Goal: Task Accomplishment & Management: Manage account settings

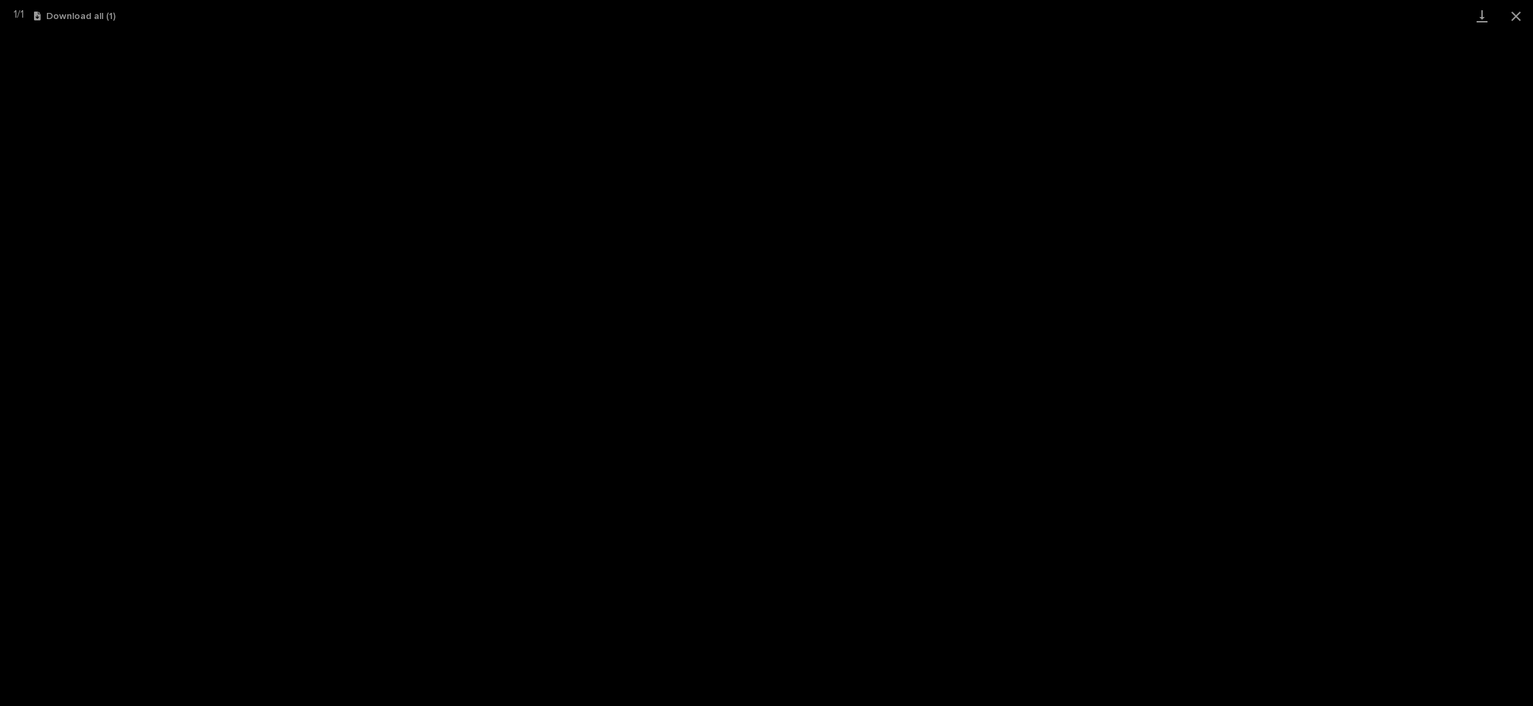
scroll to position [33, 0]
click at [1513, 16] on button "Close gallery" at bounding box center [1516, 16] width 34 height 32
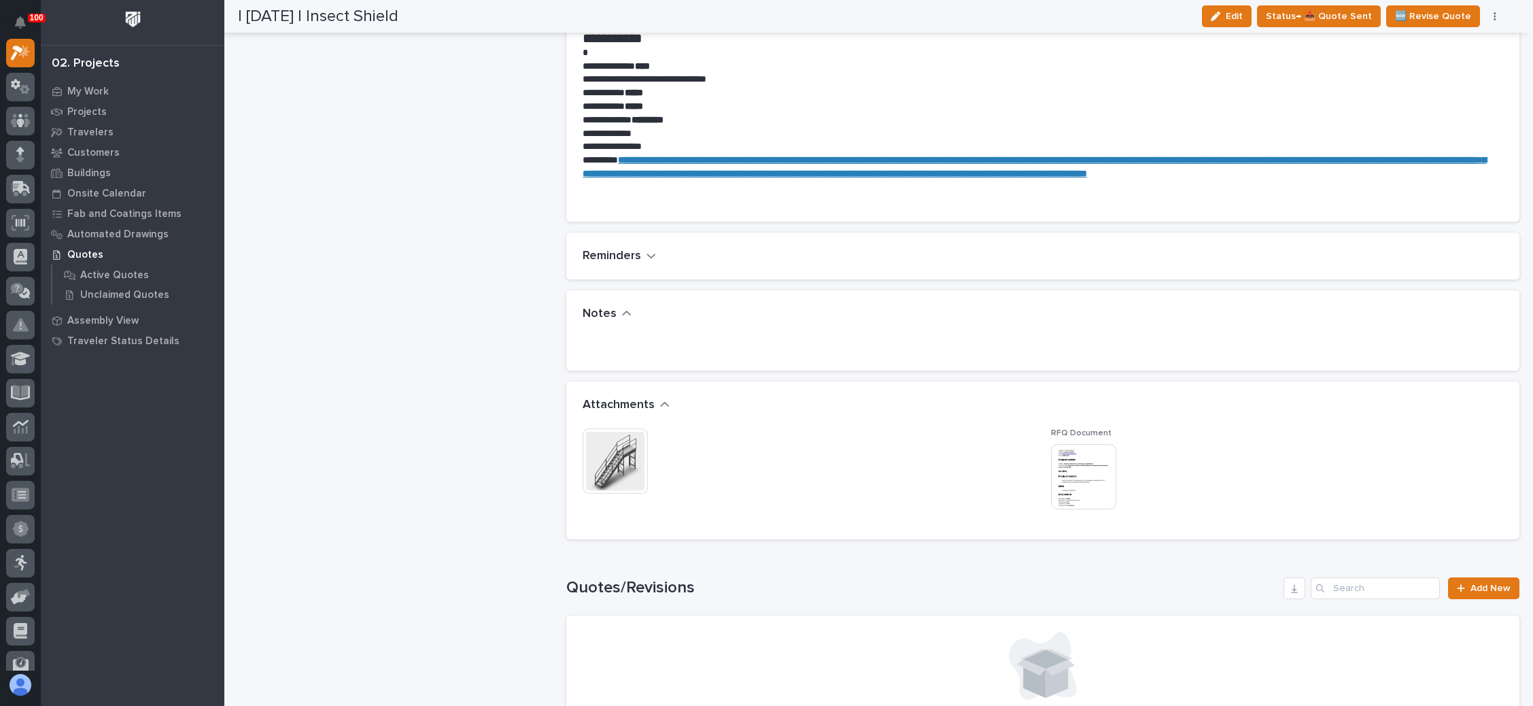
click at [1087, 484] on img at bounding box center [1083, 476] width 65 height 65
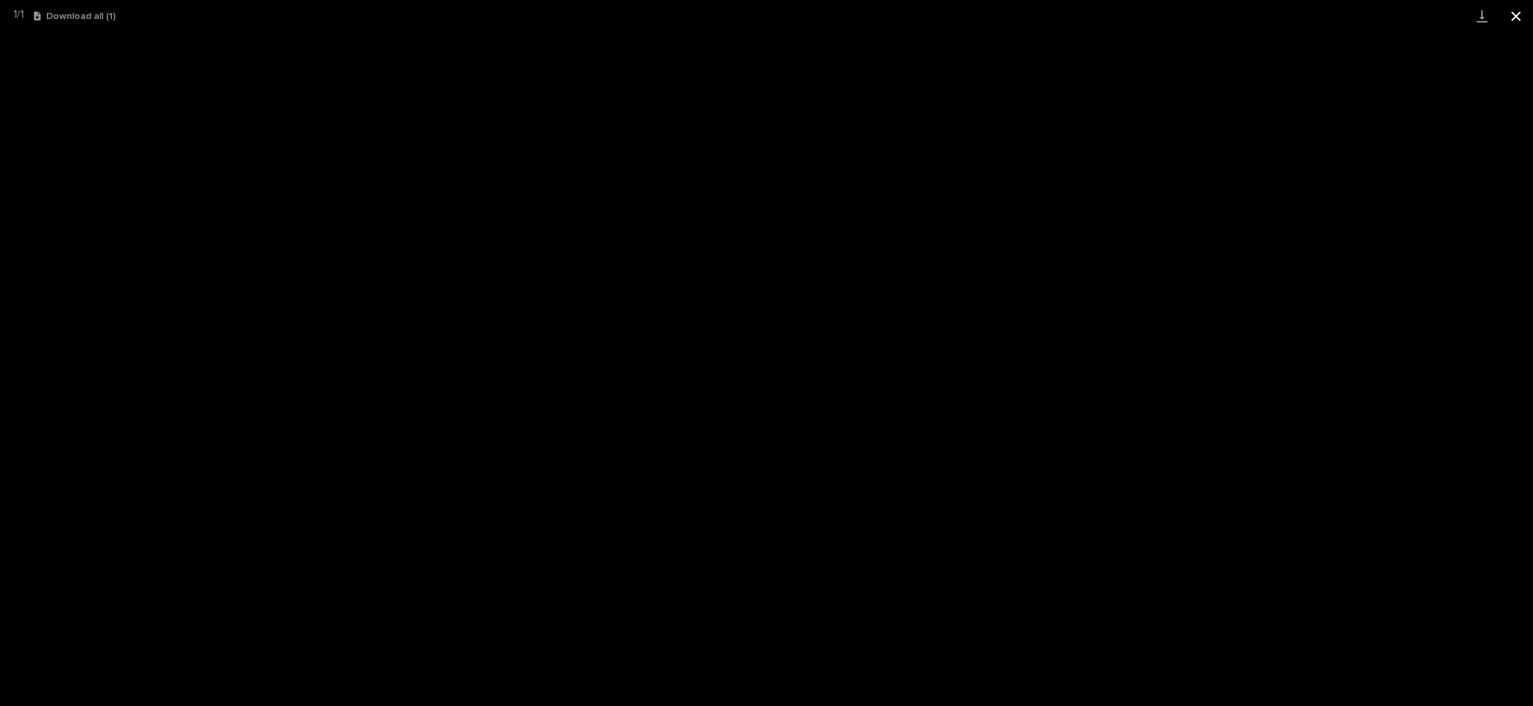
click at [1511, 10] on button "Close gallery" at bounding box center [1516, 16] width 34 height 32
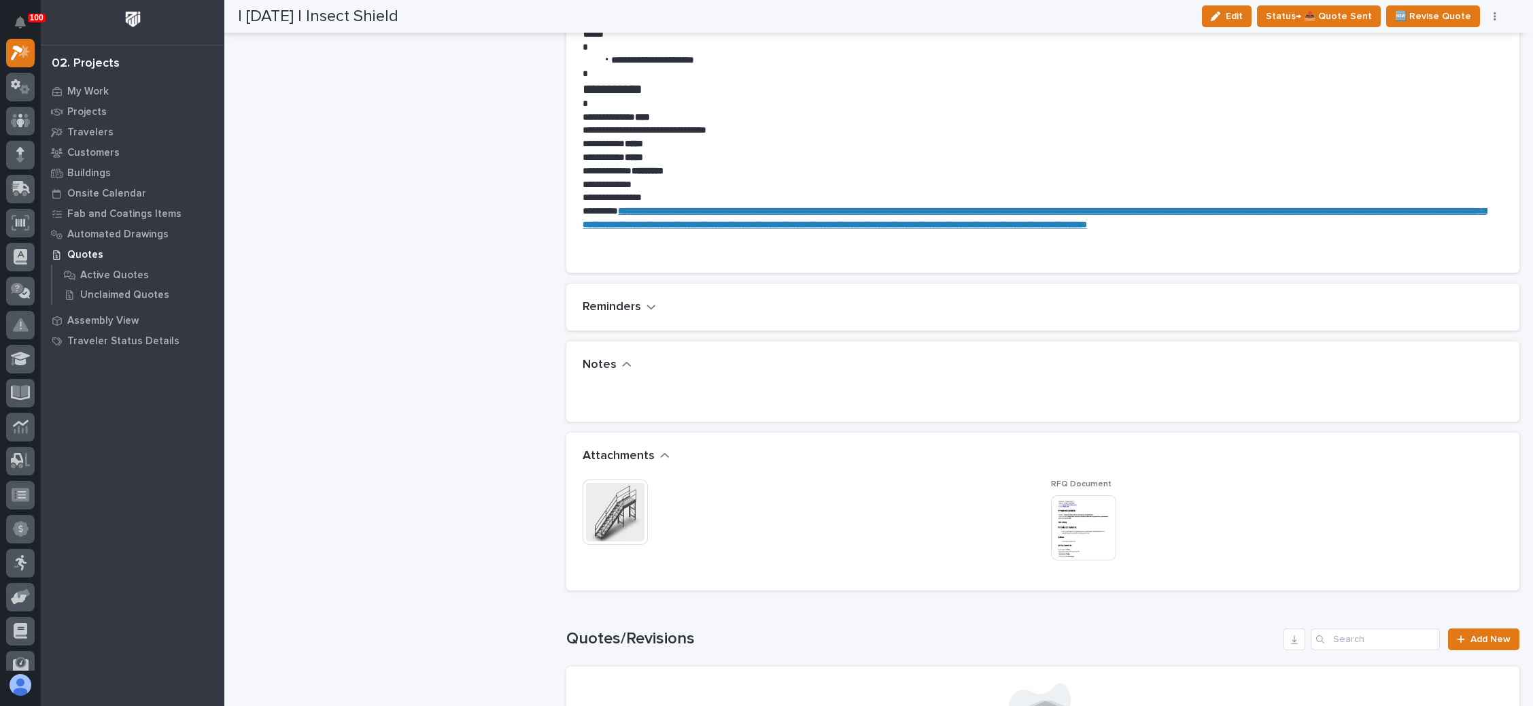
scroll to position [816, 0]
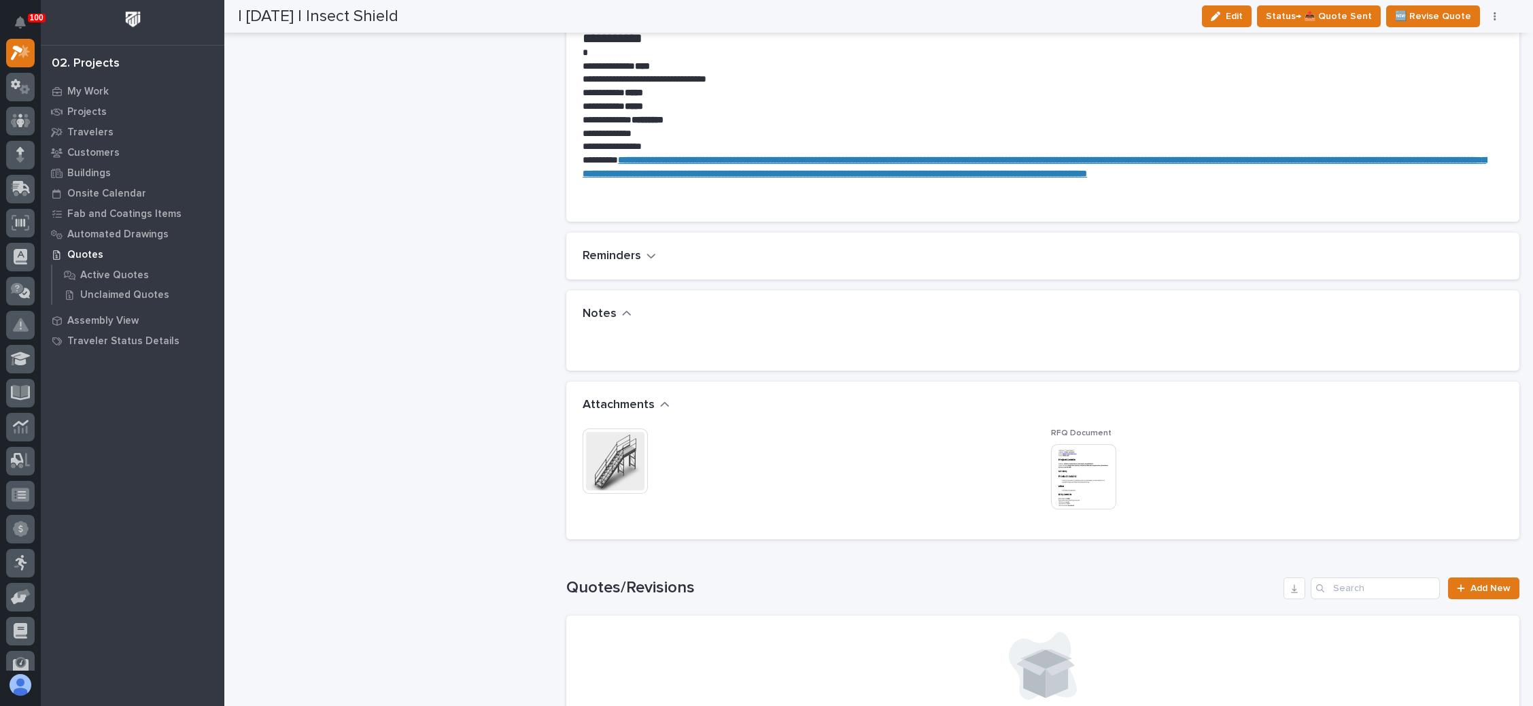
click at [1061, 484] on img at bounding box center [1083, 476] width 65 height 65
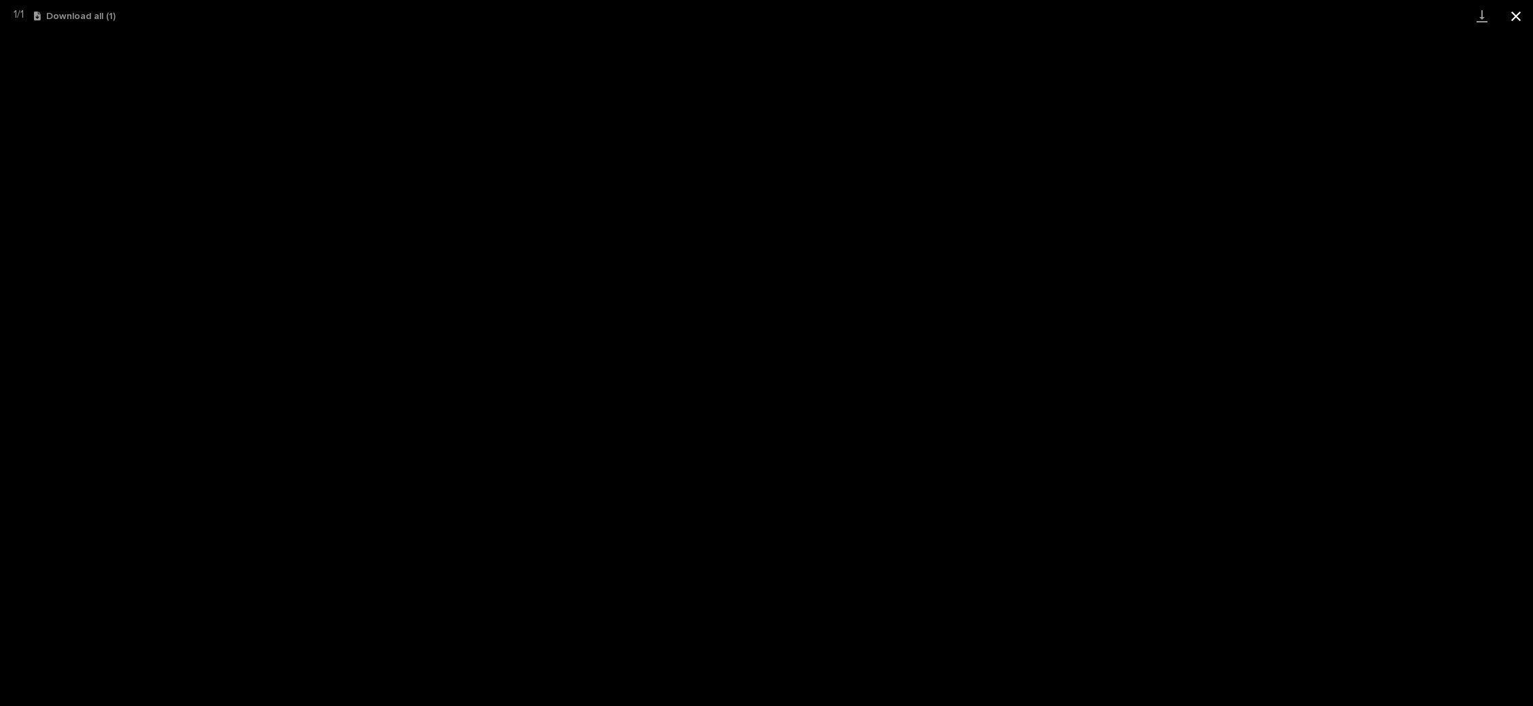
click at [1508, 14] on button "Close gallery" at bounding box center [1516, 16] width 34 height 32
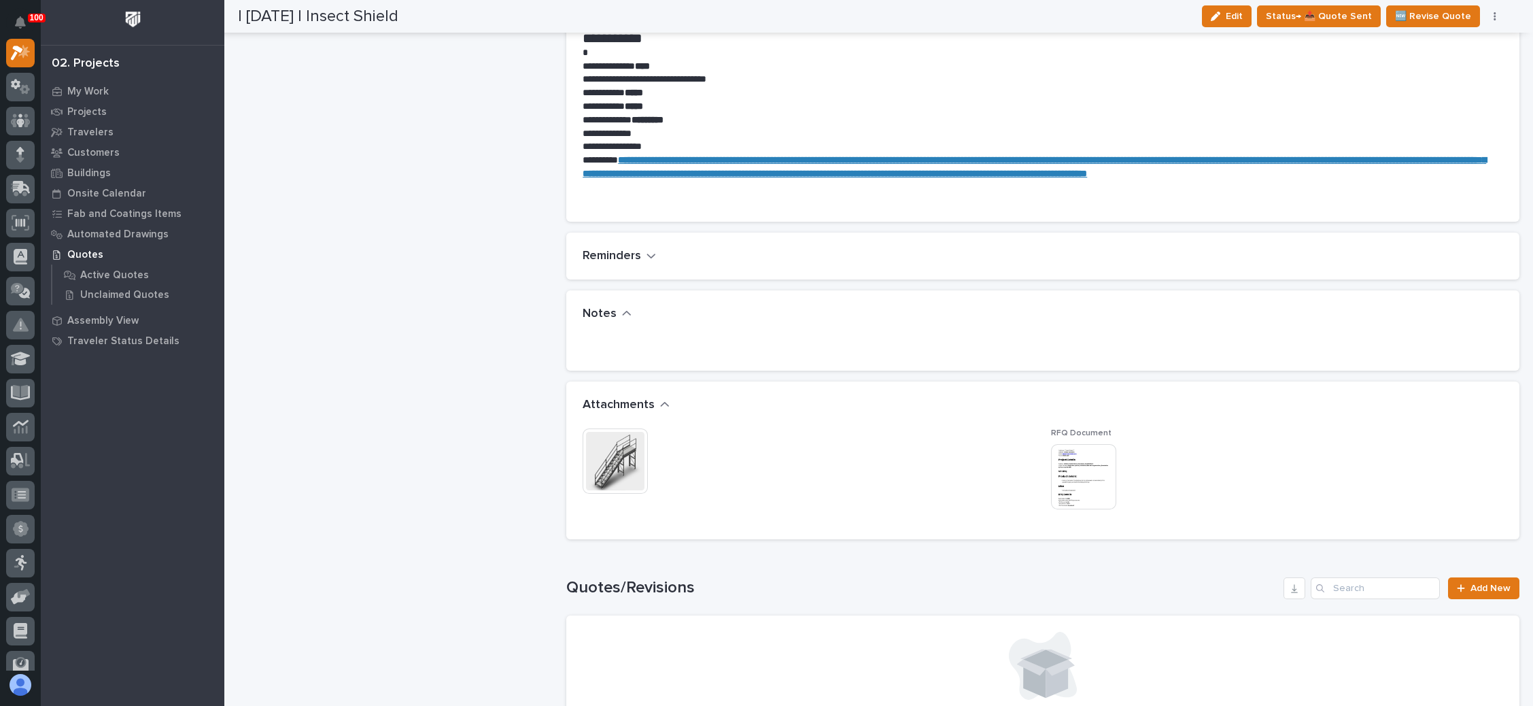
click at [1071, 472] on img at bounding box center [1083, 476] width 65 height 65
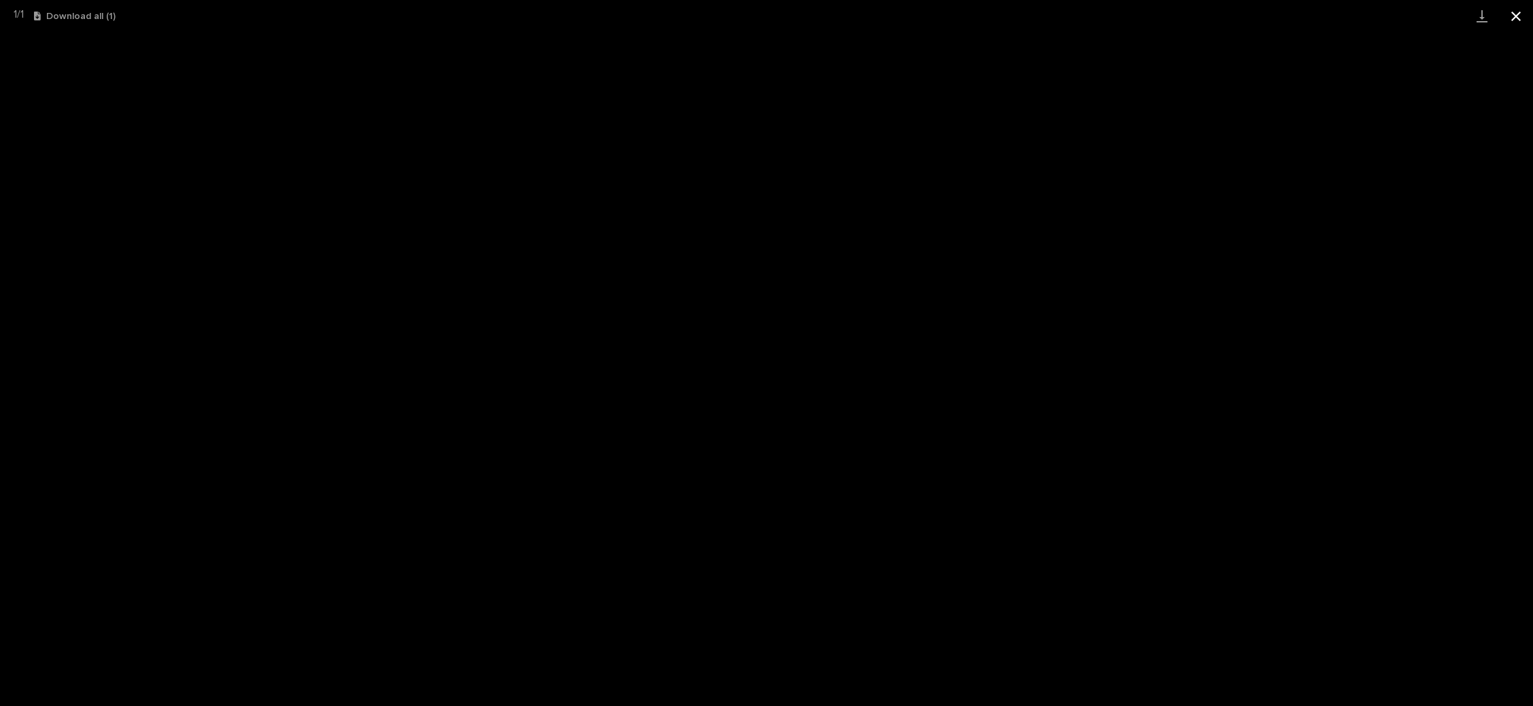
click at [1511, 13] on button "Close gallery" at bounding box center [1516, 16] width 34 height 32
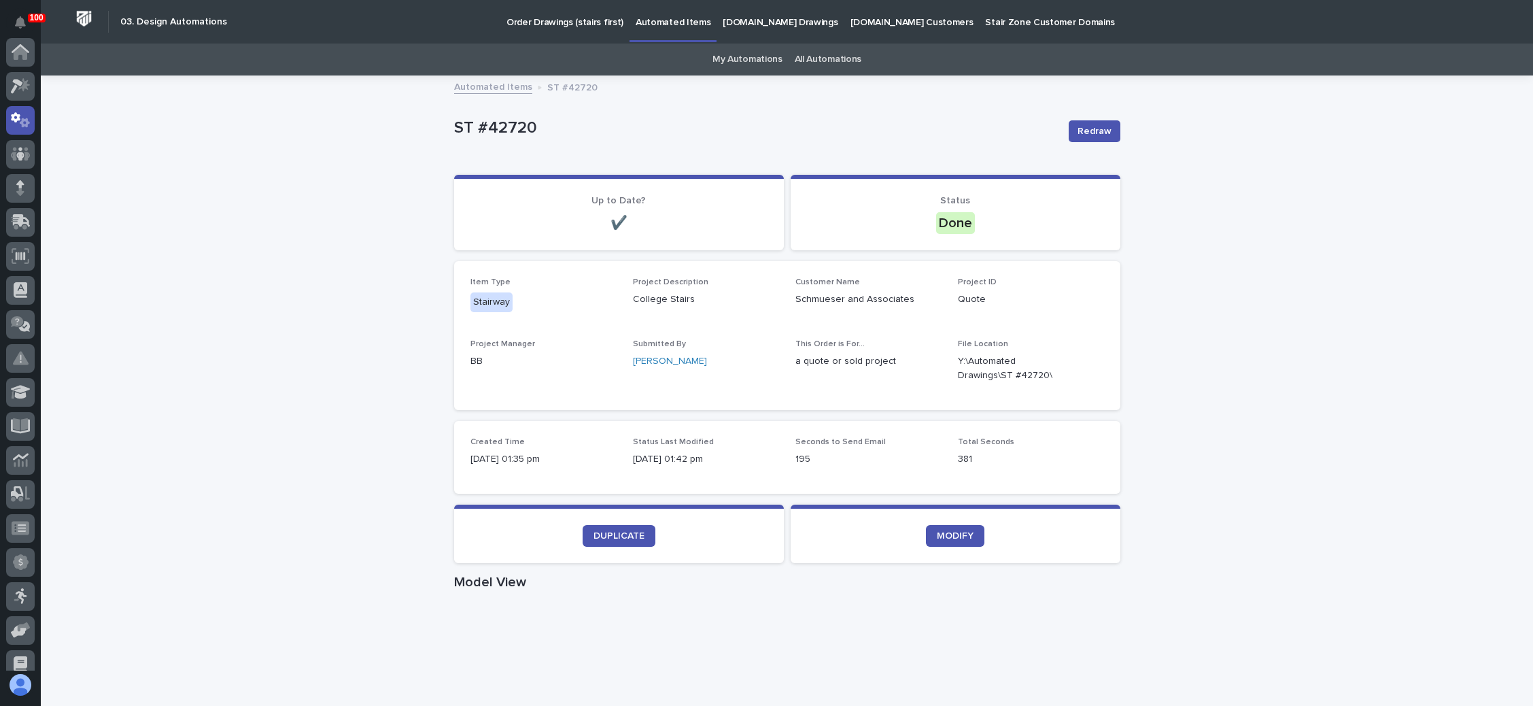
scroll to position [67, 0]
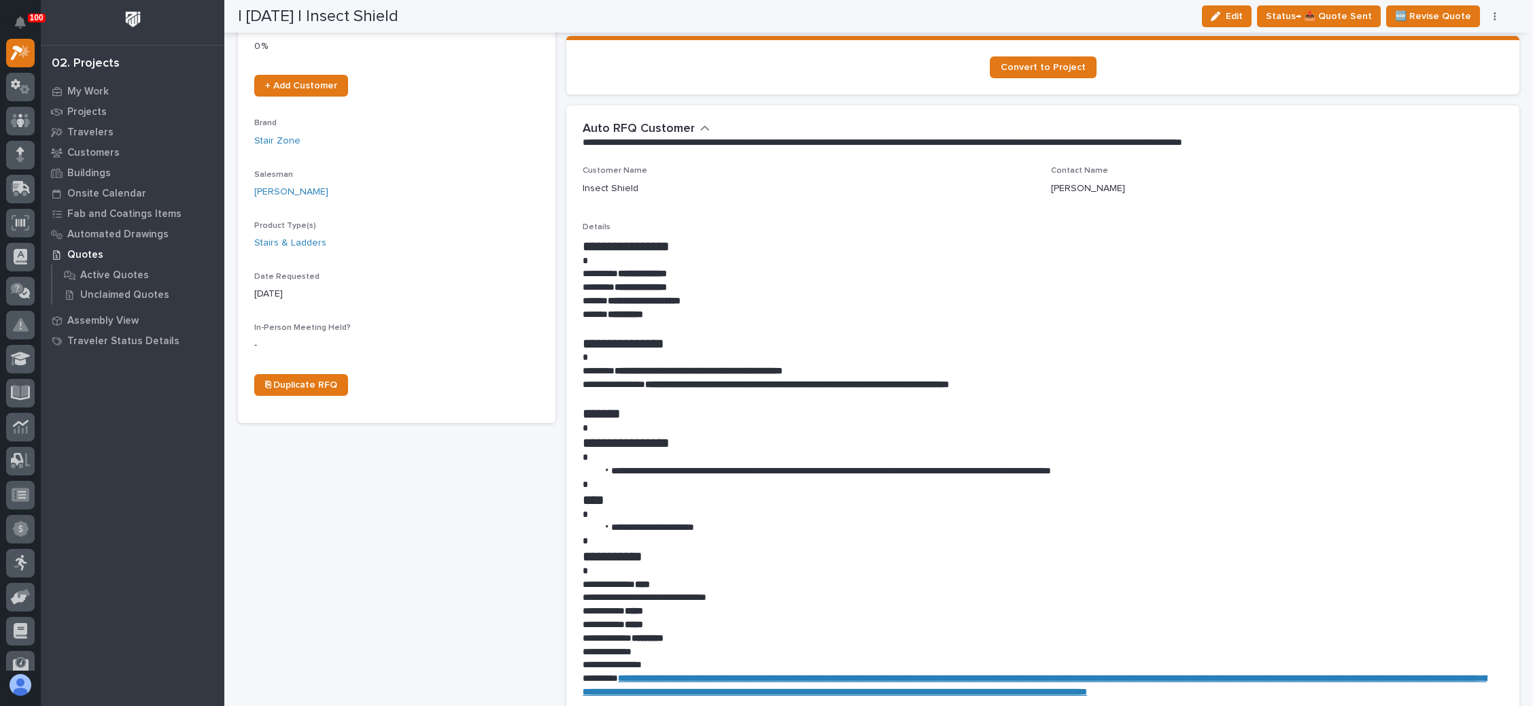
scroll to position [306, 0]
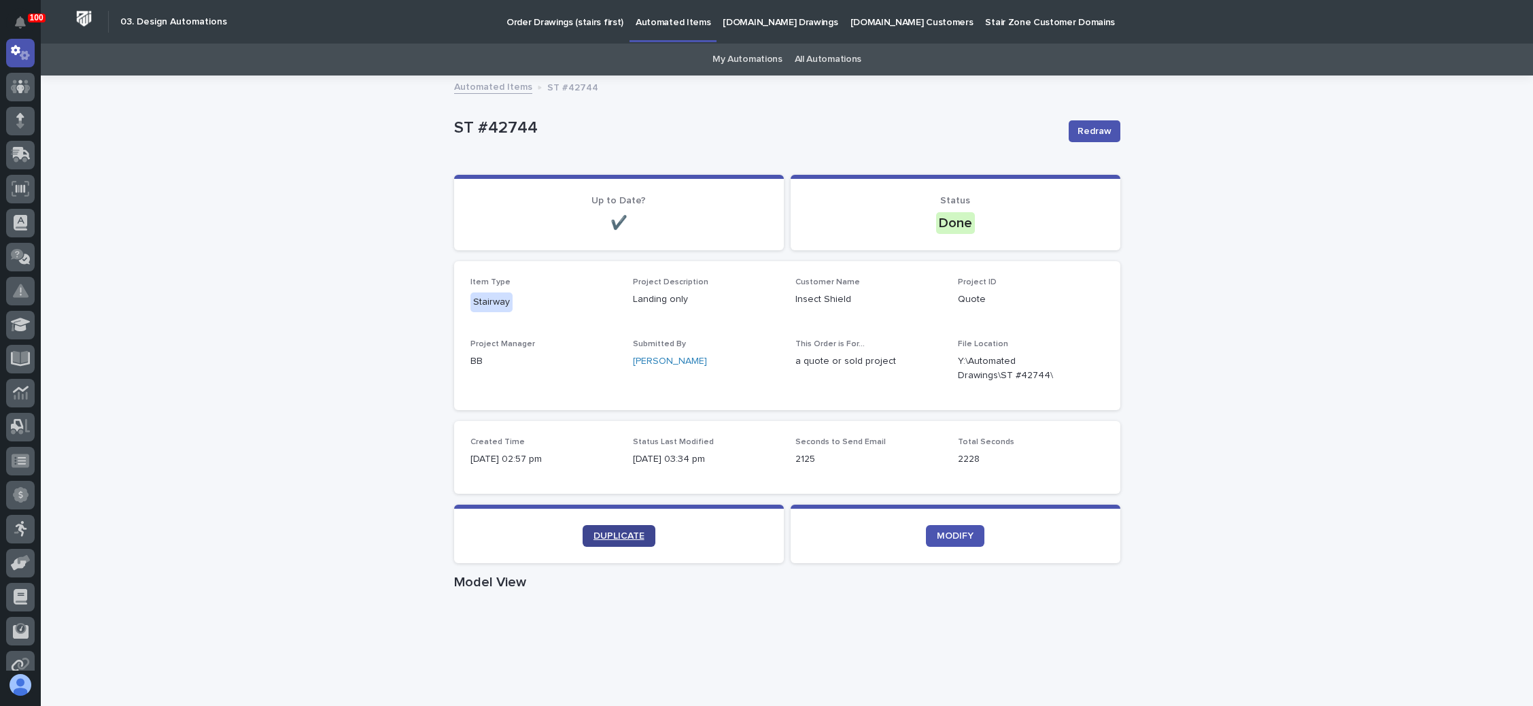
click at [610, 532] on span "DUPLICATE" at bounding box center [618, 536] width 51 height 10
click at [578, 22] on p "Order Drawings (stairs first)" at bounding box center [564, 14] width 117 height 29
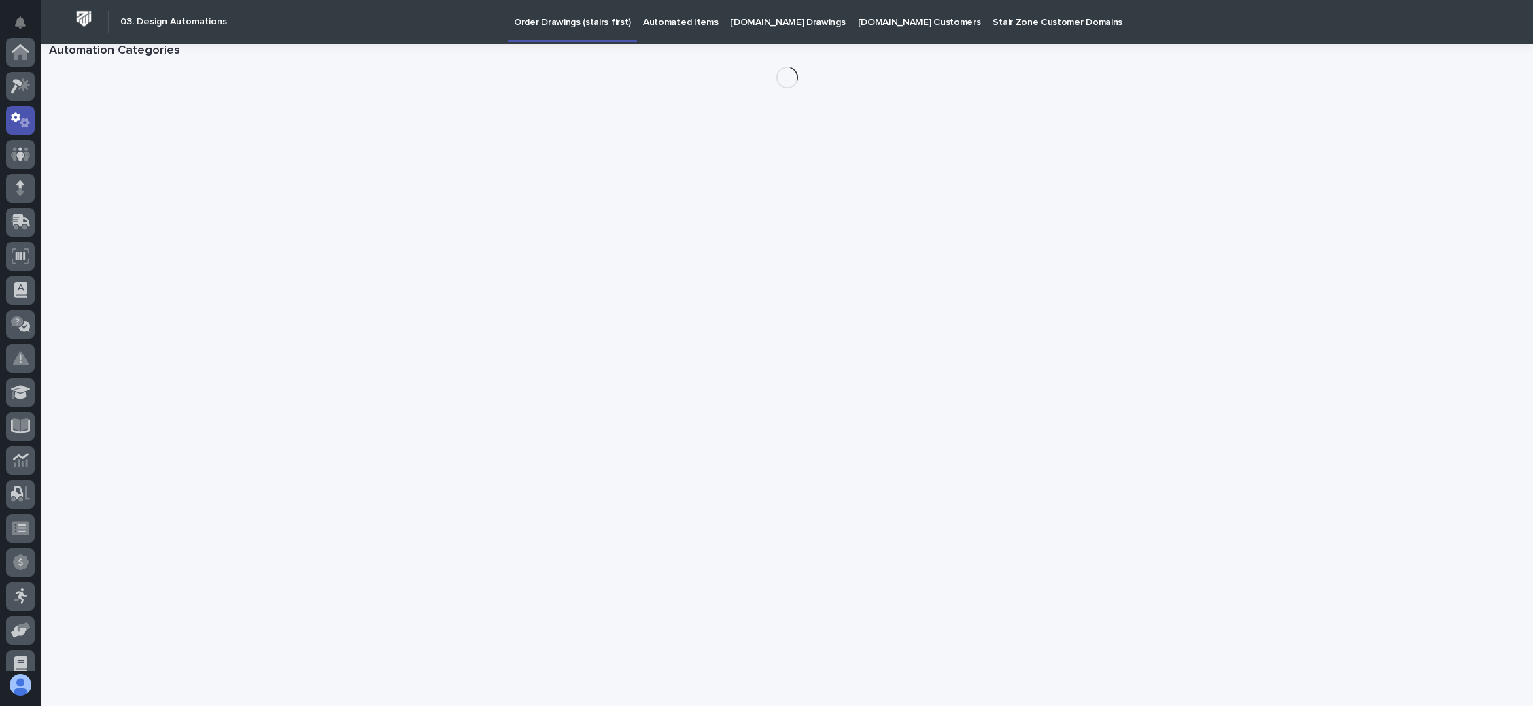
scroll to position [67, 0]
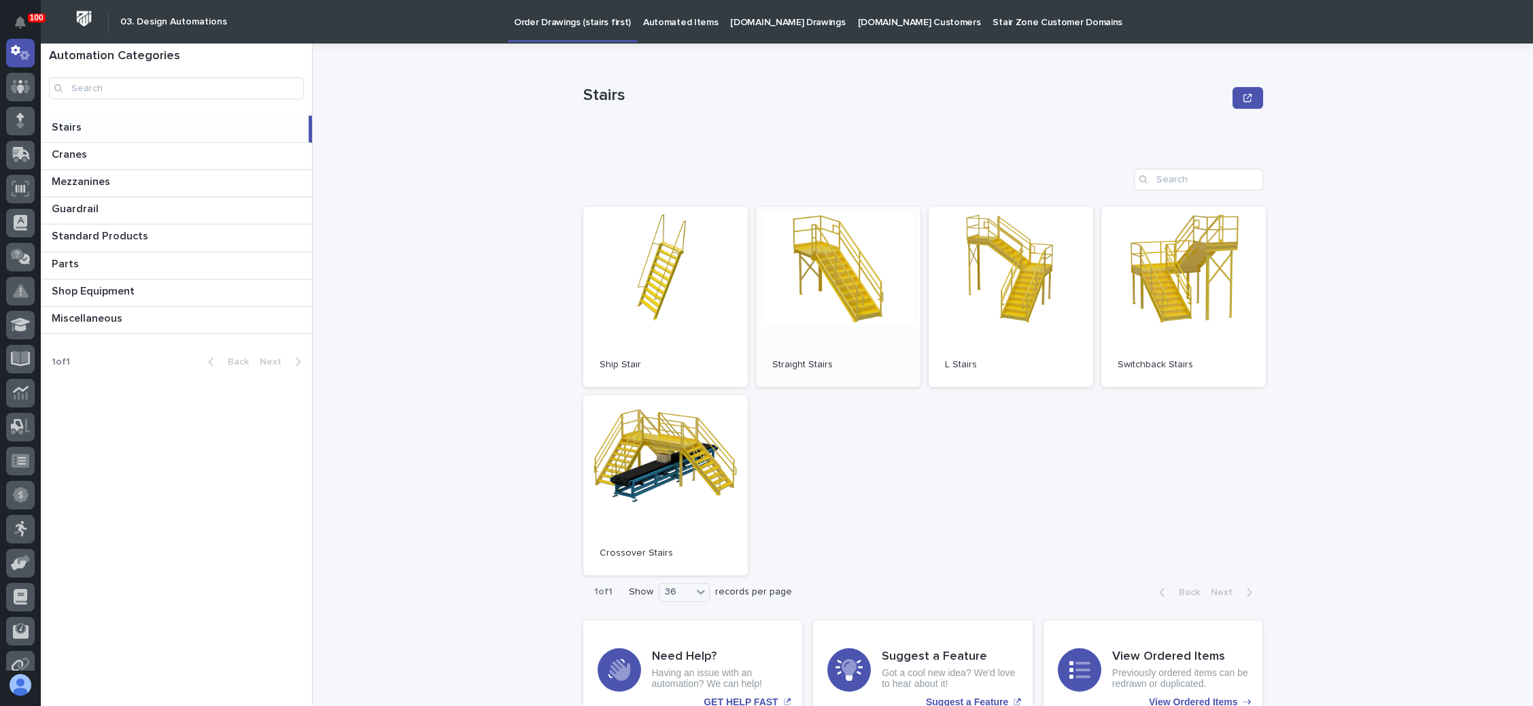
click at [814, 270] on link "Open" at bounding box center [838, 297] width 164 height 180
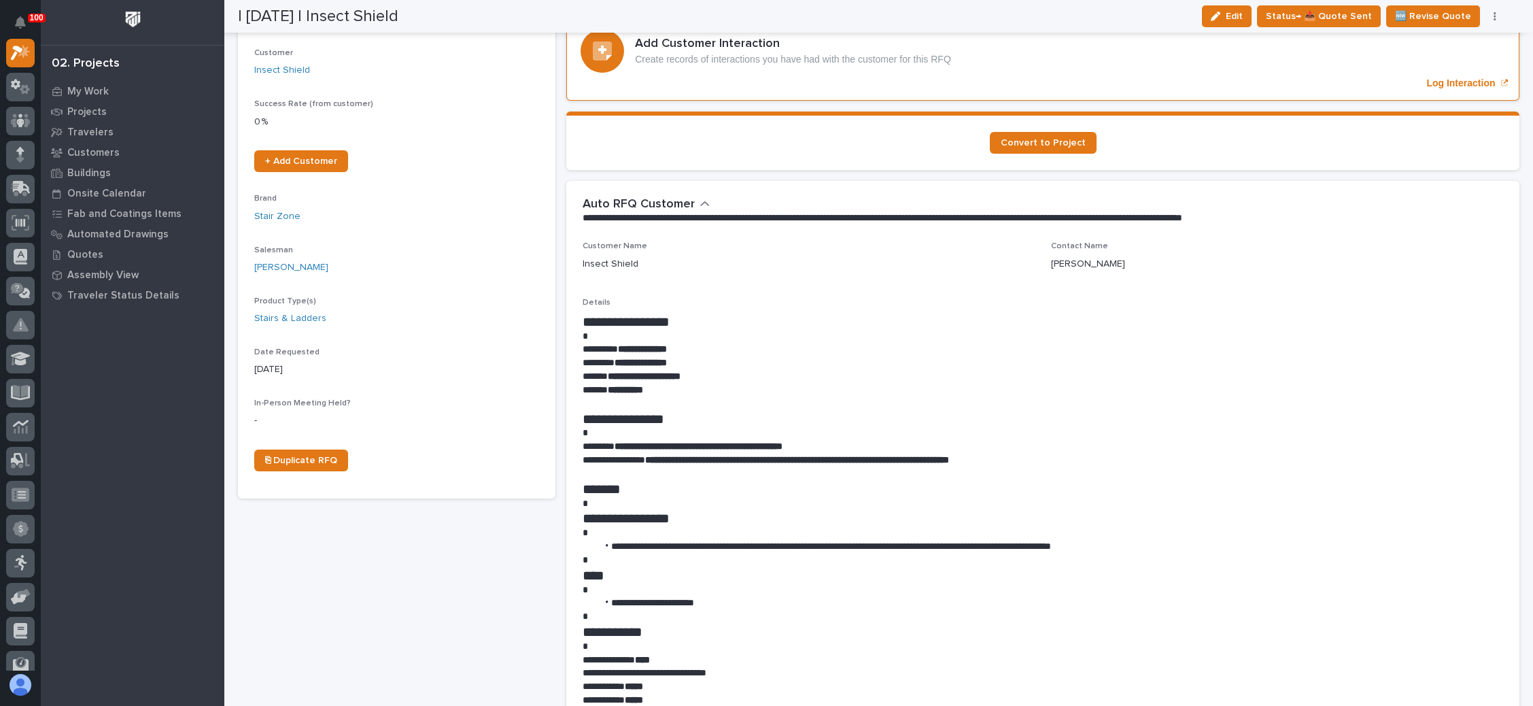
scroll to position [204, 0]
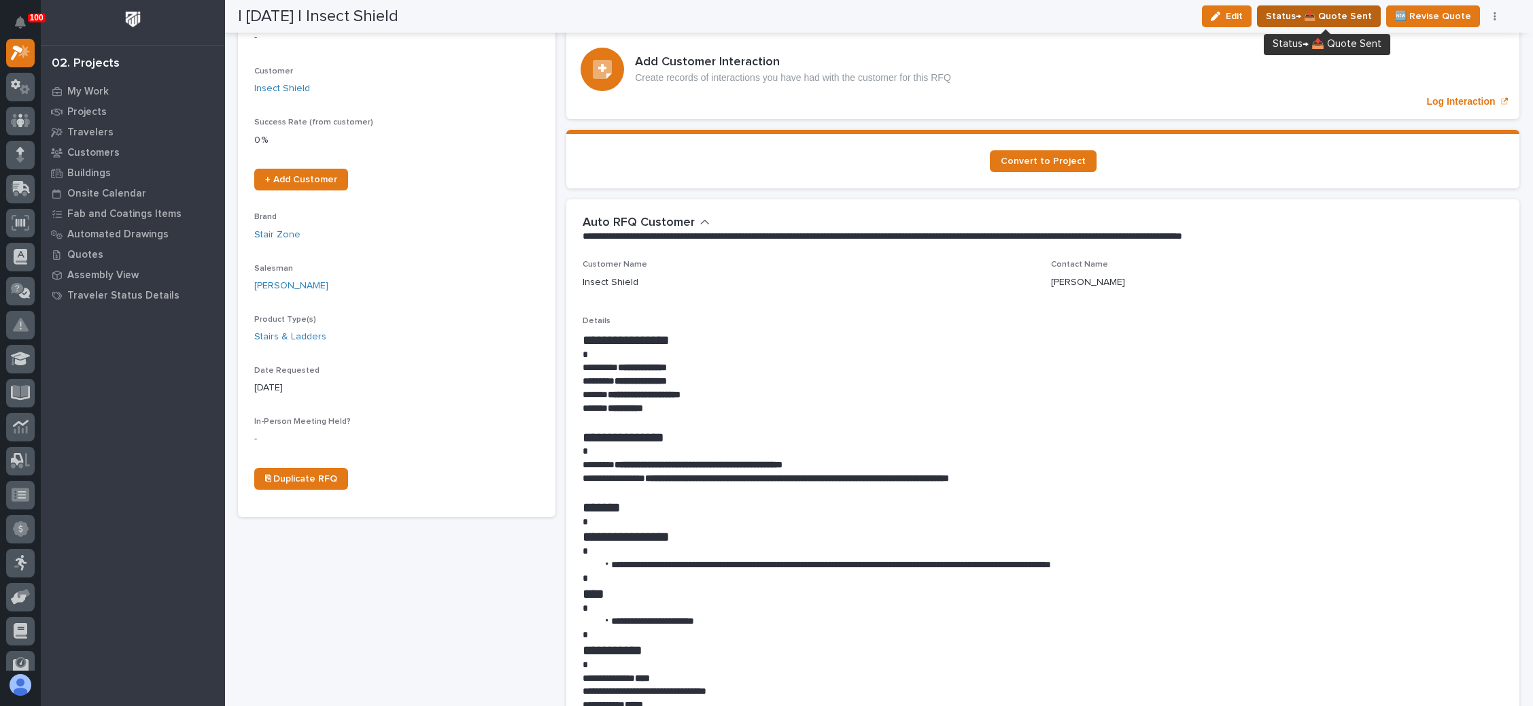
click at [1339, 18] on span "Status→ 📤 Quote Sent" at bounding box center [1319, 16] width 106 height 16
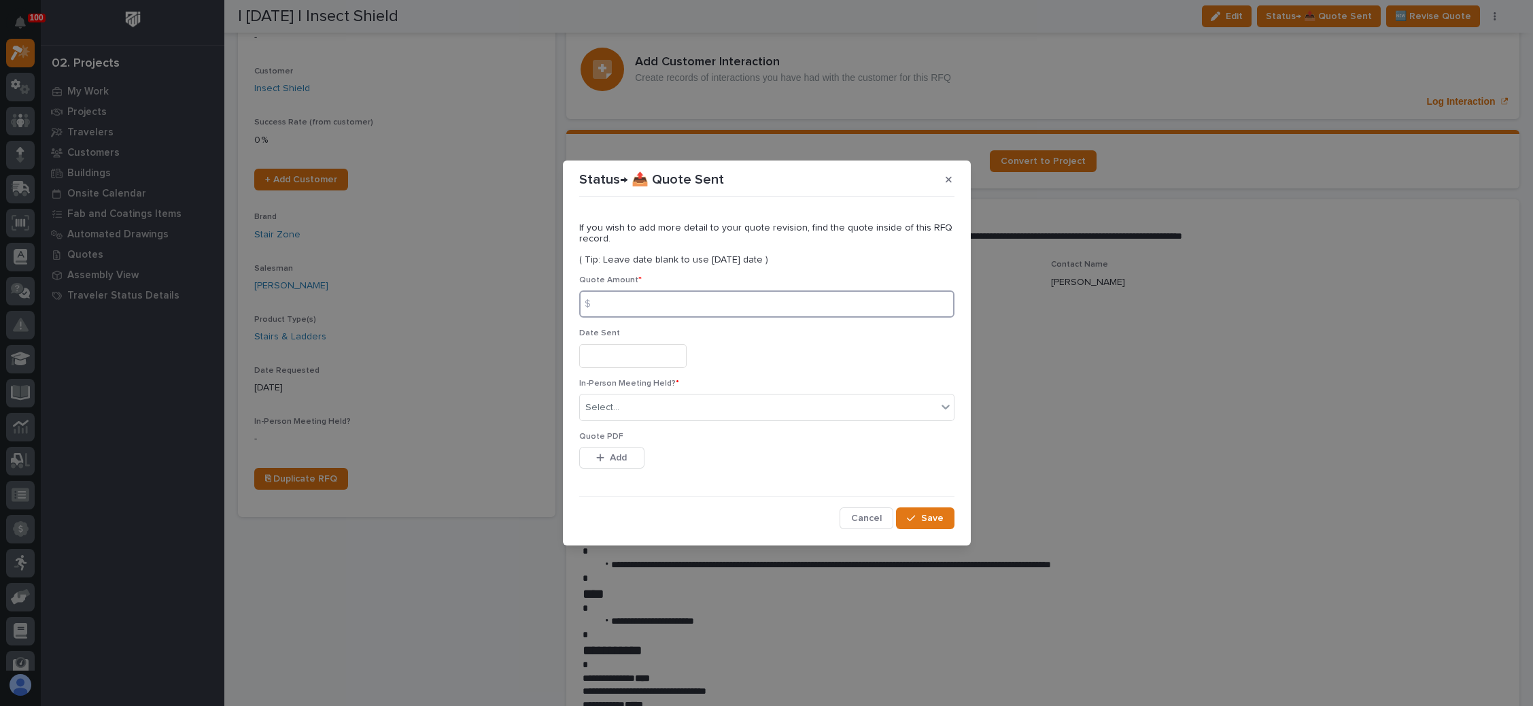
click at [647, 298] on input at bounding box center [766, 303] width 375 height 27
click at [639, 294] on input at bounding box center [766, 303] width 375 height 27
type input "2290"
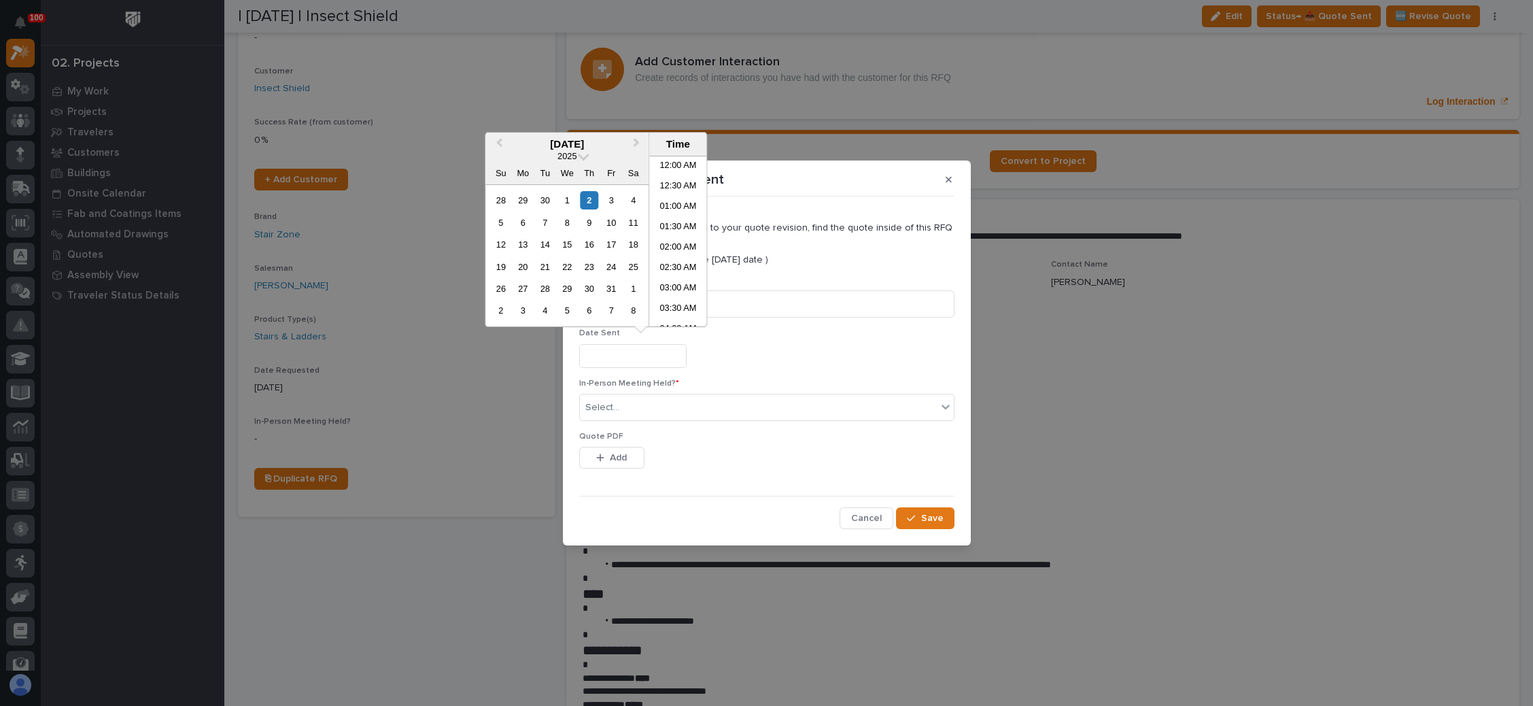
click at [636, 354] on input "text" at bounding box center [632, 356] width 107 height 24
click at [588, 200] on div "2" at bounding box center [589, 200] width 18 height 18
type input "**********"
click at [644, 404] on div "Select..." at bounding box center [758, 407] width 357 height 22
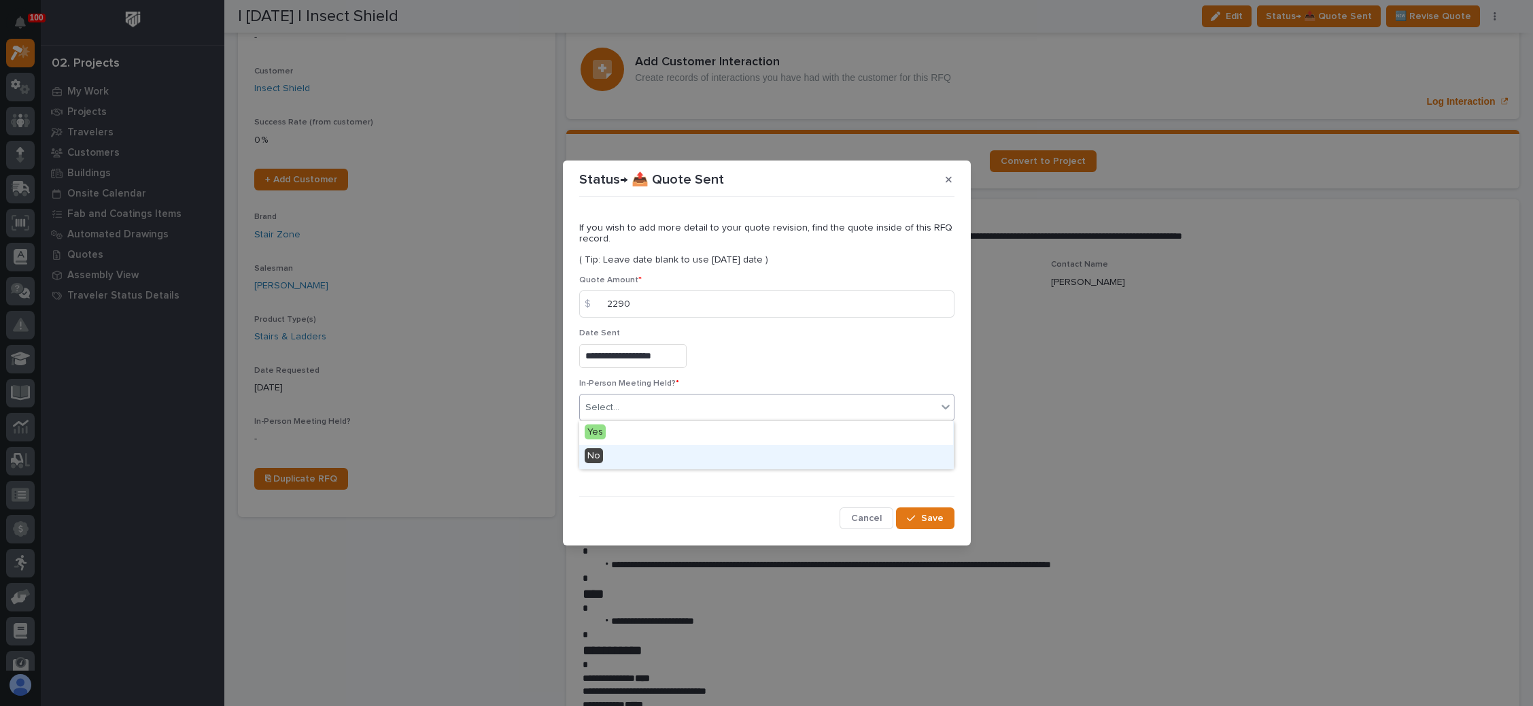
click at [644, 455] on div "No" at bounding box center [766, 457] width 374 height 24
click at [622, 457] on span "Add" at bounding box center [618, 457] width 17 height 12
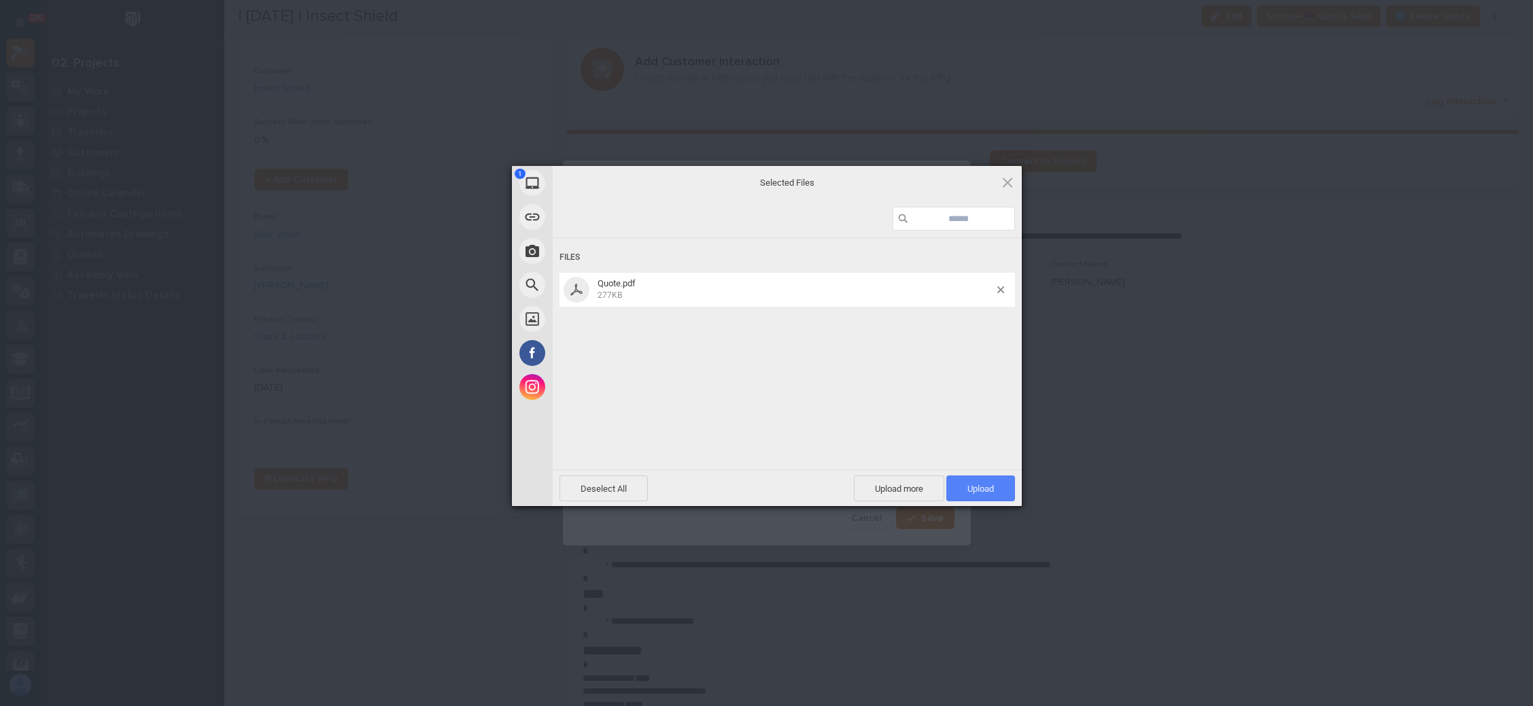
click at [975, 485] on span "Upload 1" at bounding box center [980, 488] width 27 height 10
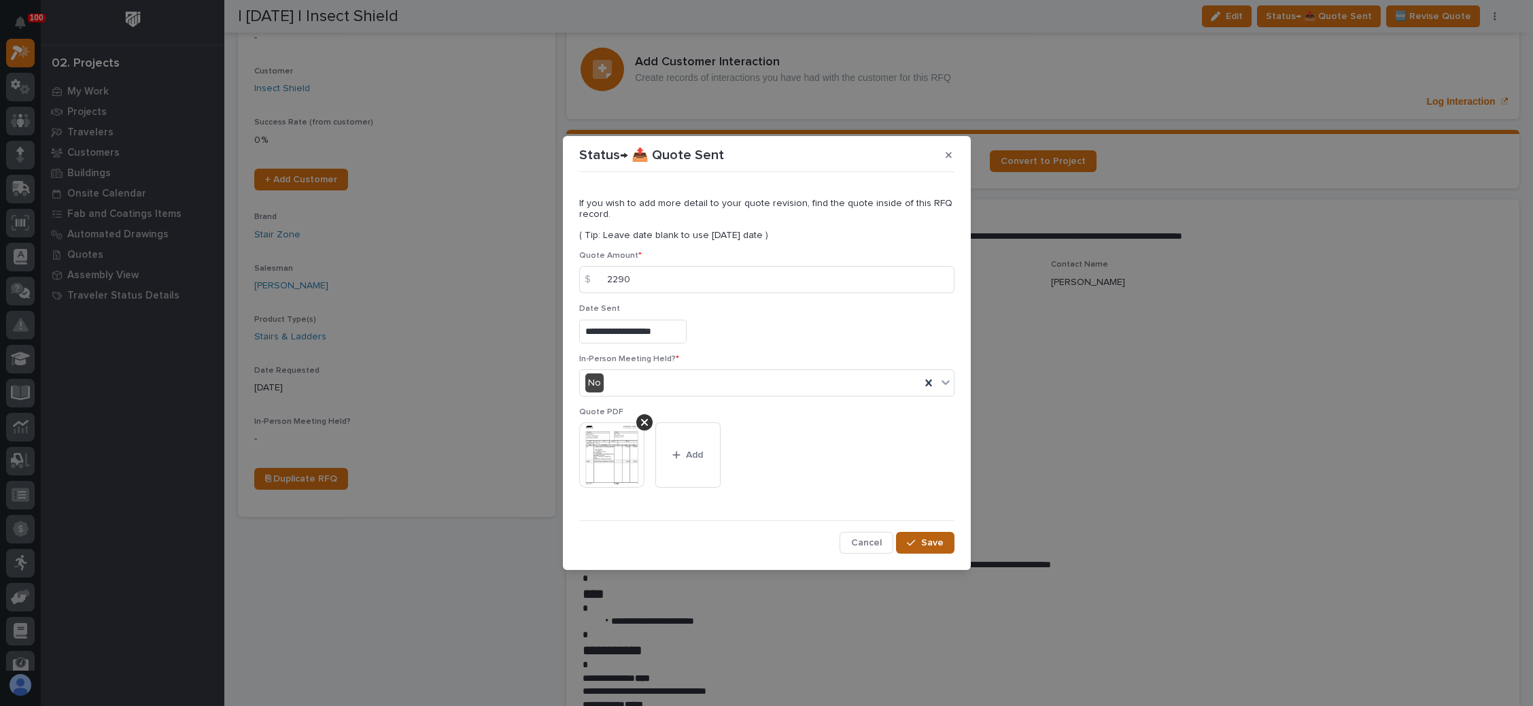
click at [922, 538] on span "Save" at bounding box center [932, 542] width 22 height 12
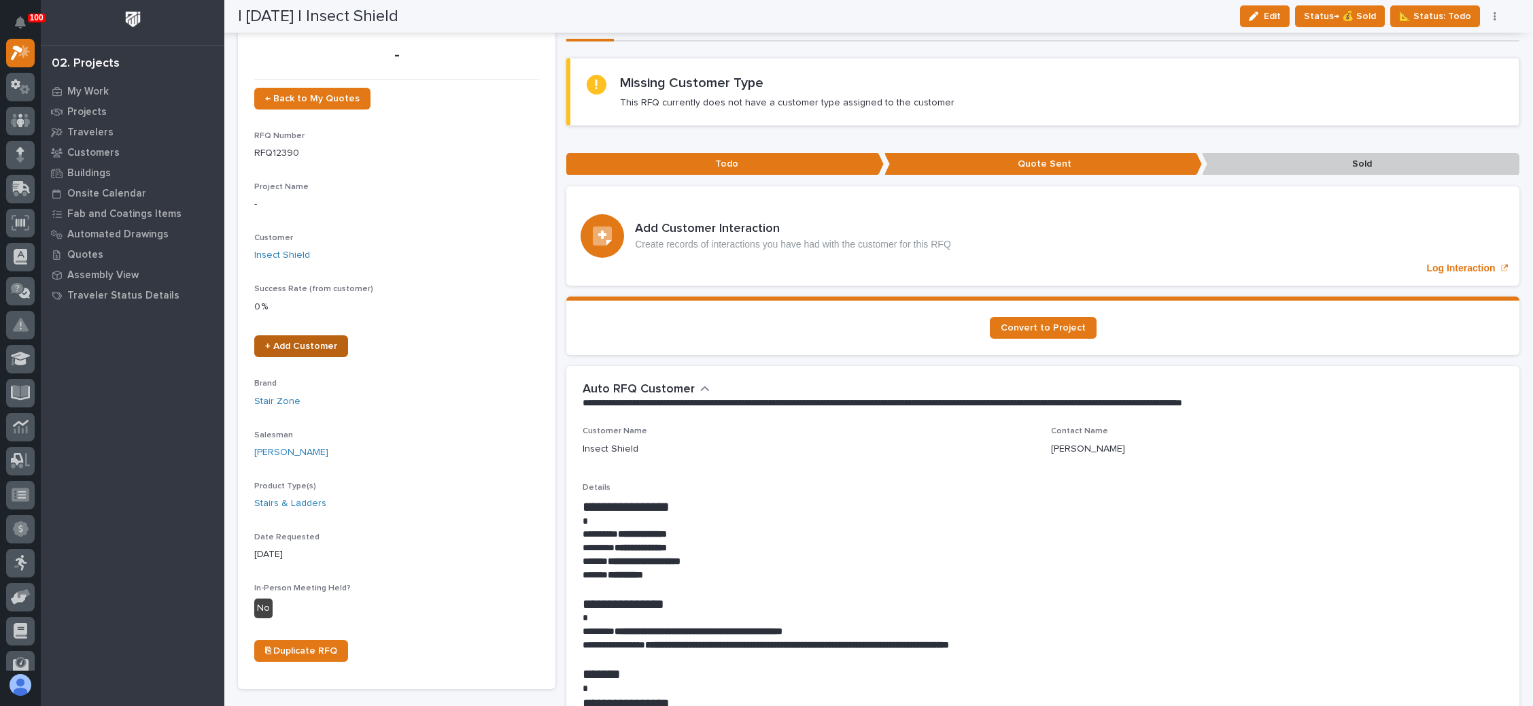
scroll to position [0, 0]
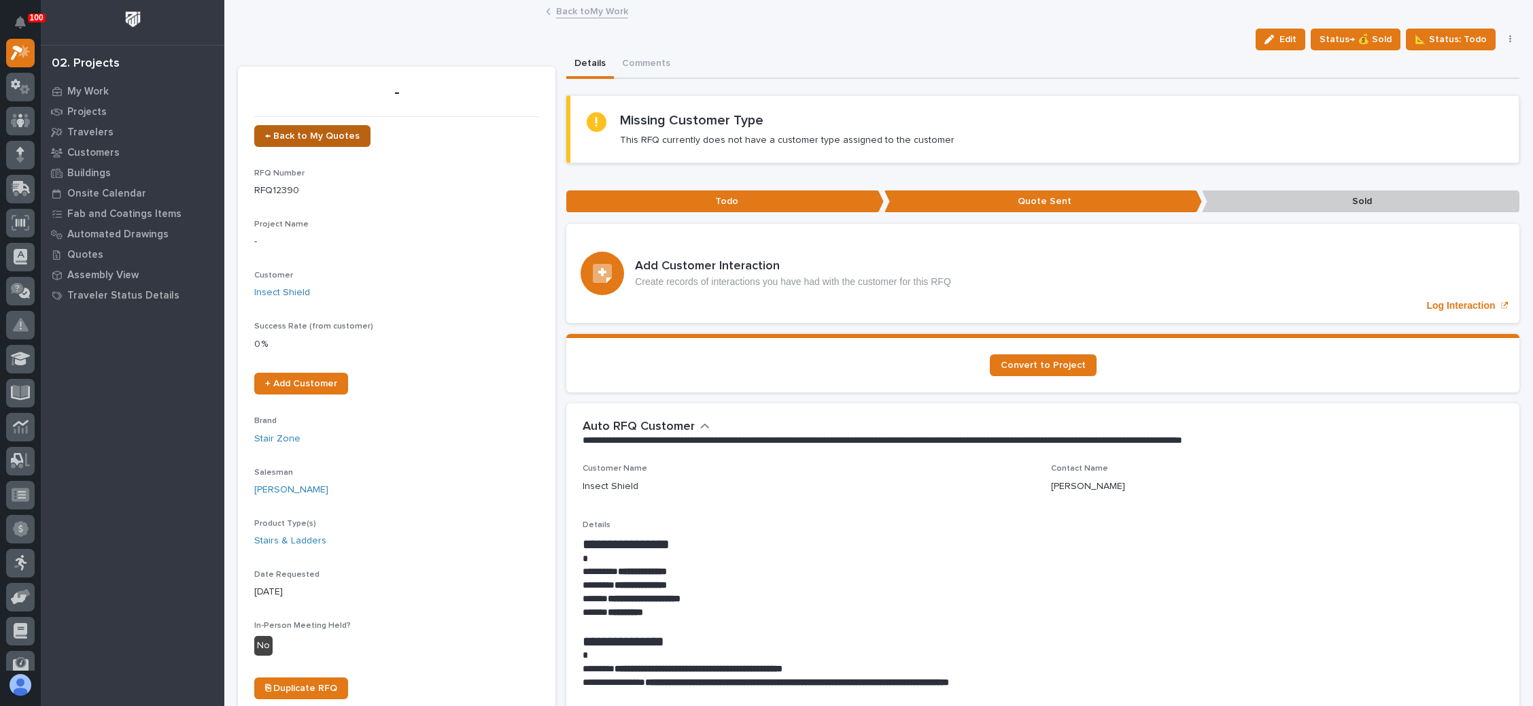
click at [336, 131] on span "← Back to My Quotes" at bounding box center [312, 136] width 94 height 10
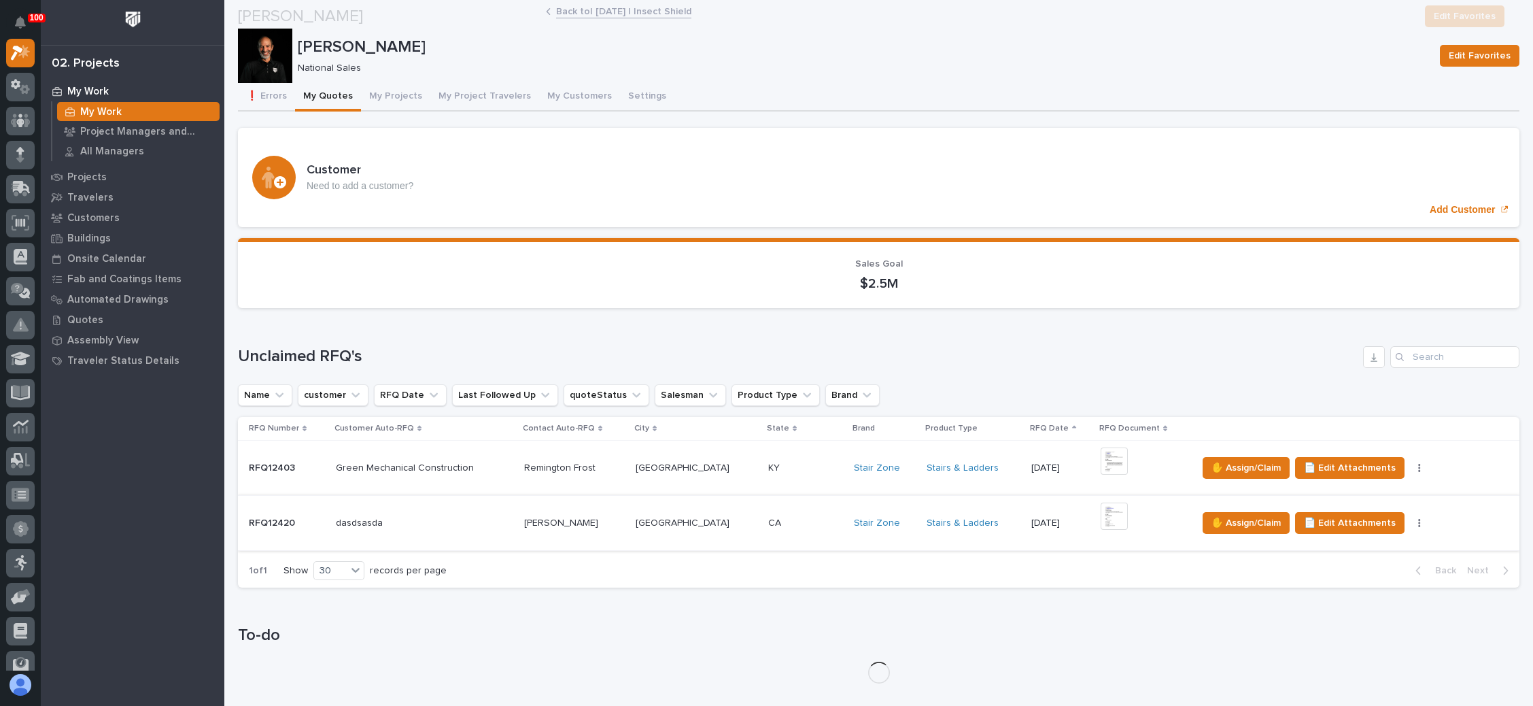
scroll to position [306, 0]
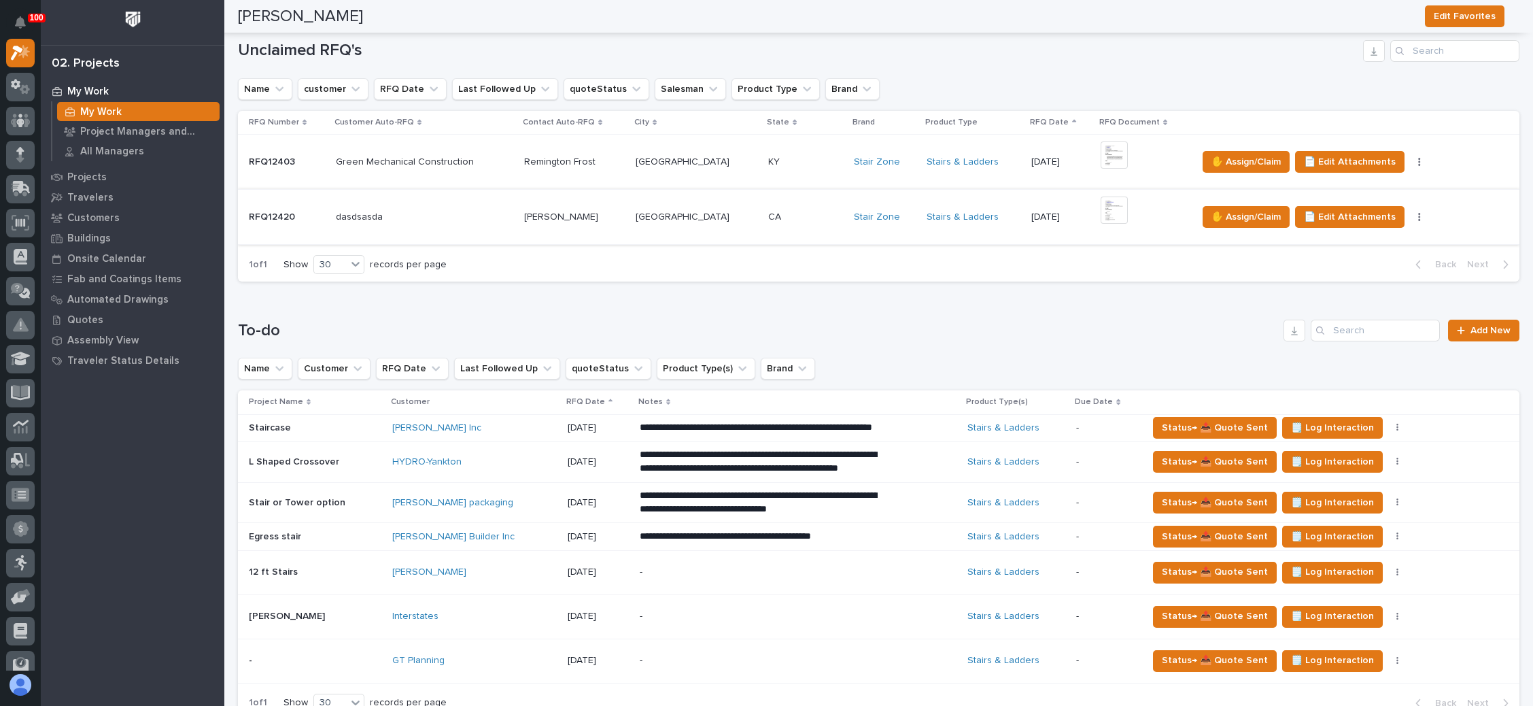
click at [797, 156] on p at bounding box center [805, 162] width 75 height 12
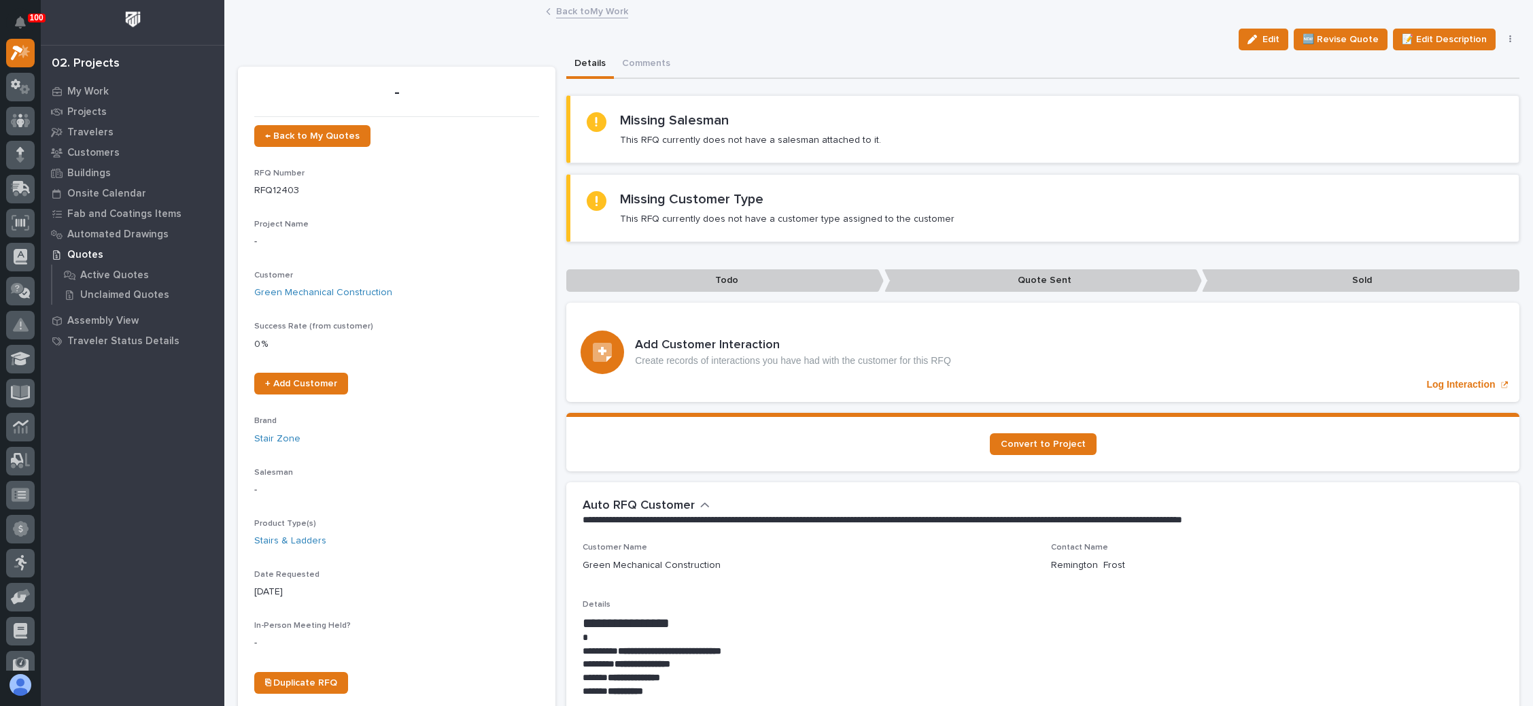
click at [1509, 39] on icon "button" at bounding box center [1510, 39] width 2 height 8
click at [1445, 103] on span "✋ Assign/Claim" at bounding box center [1434, 110] width 69 height 16
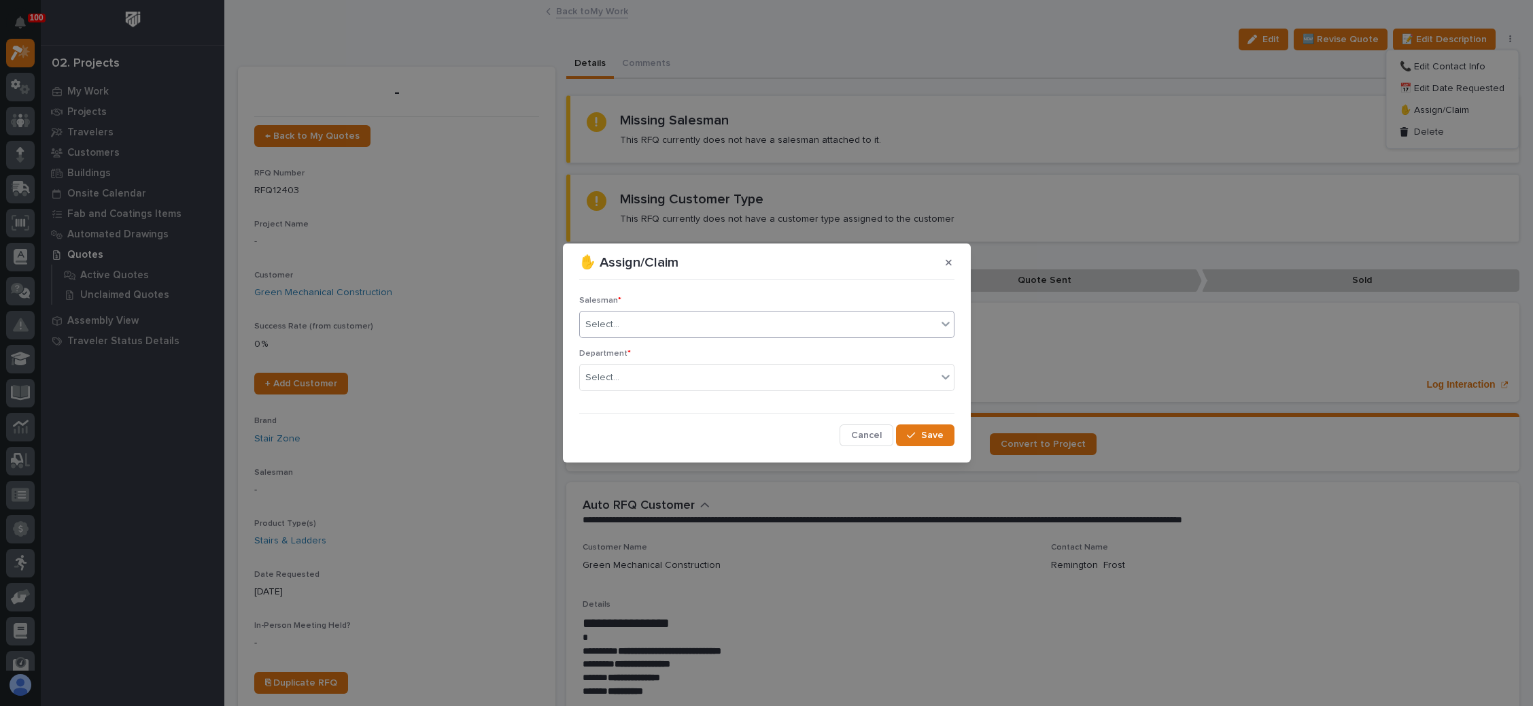
click at [696, 326] on div "Select..." at bounding box center [758, 324] width 357 height 22
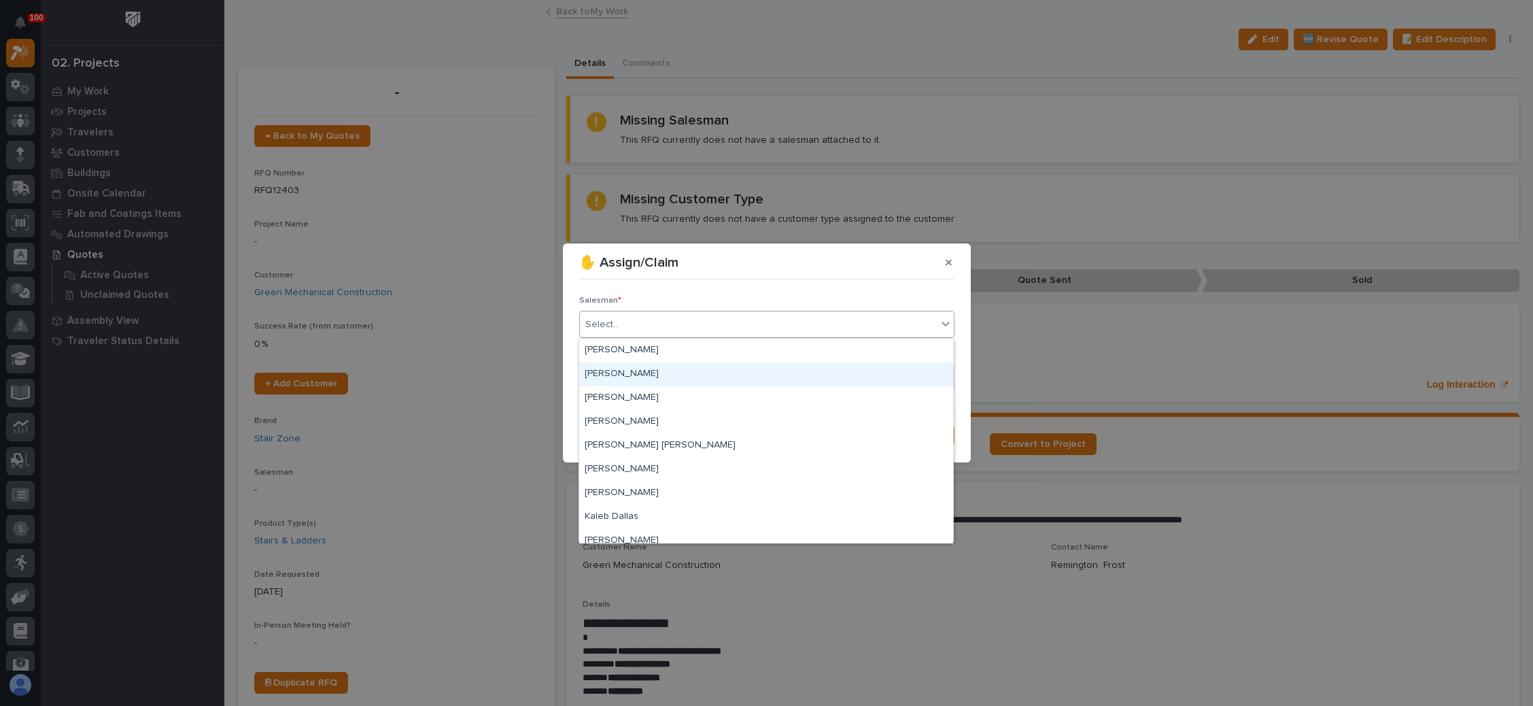
click at [662, 374] on div "[PERSON_NAME]" at bounding box center [766, 374] width 374 height 24
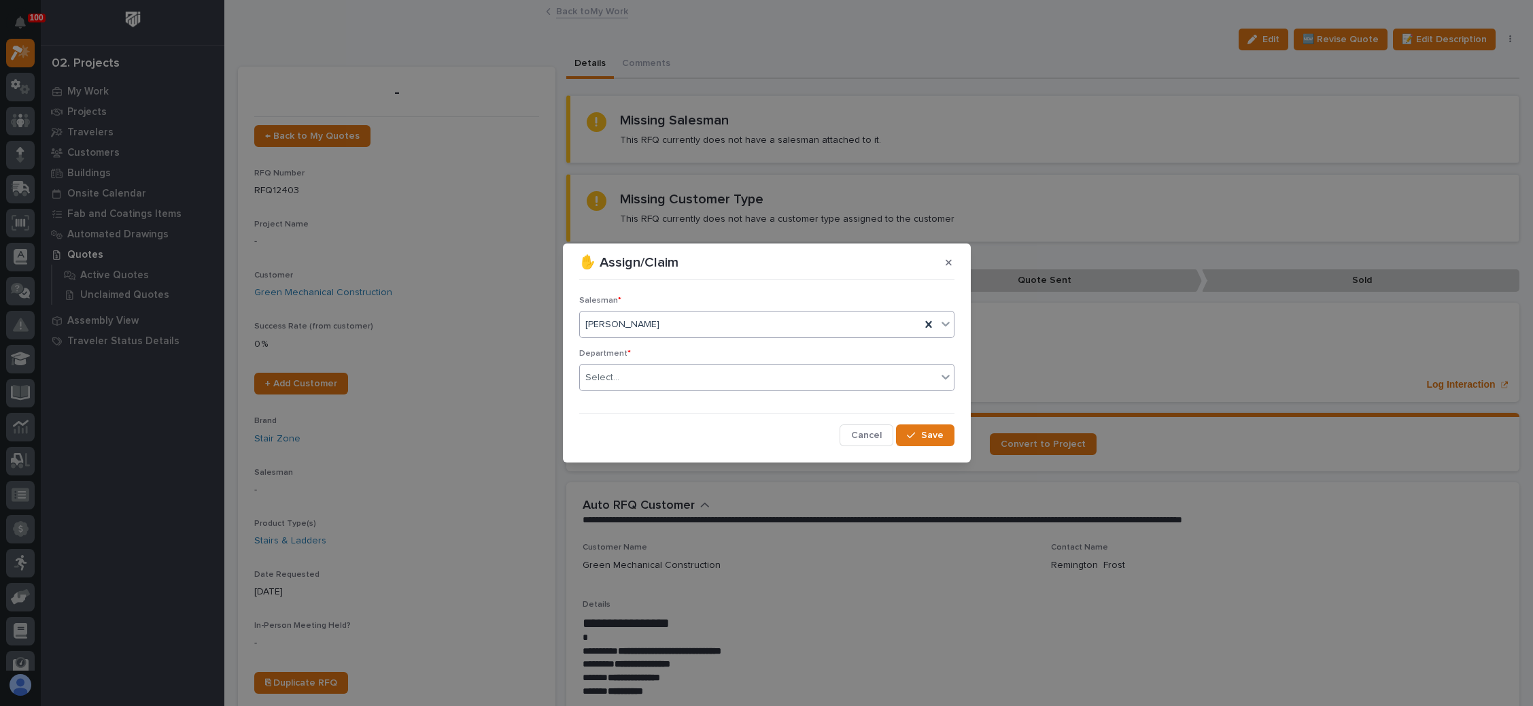
click at [662, 373] on div "Select..." at bounding box center [758, 377] width 357 height 22
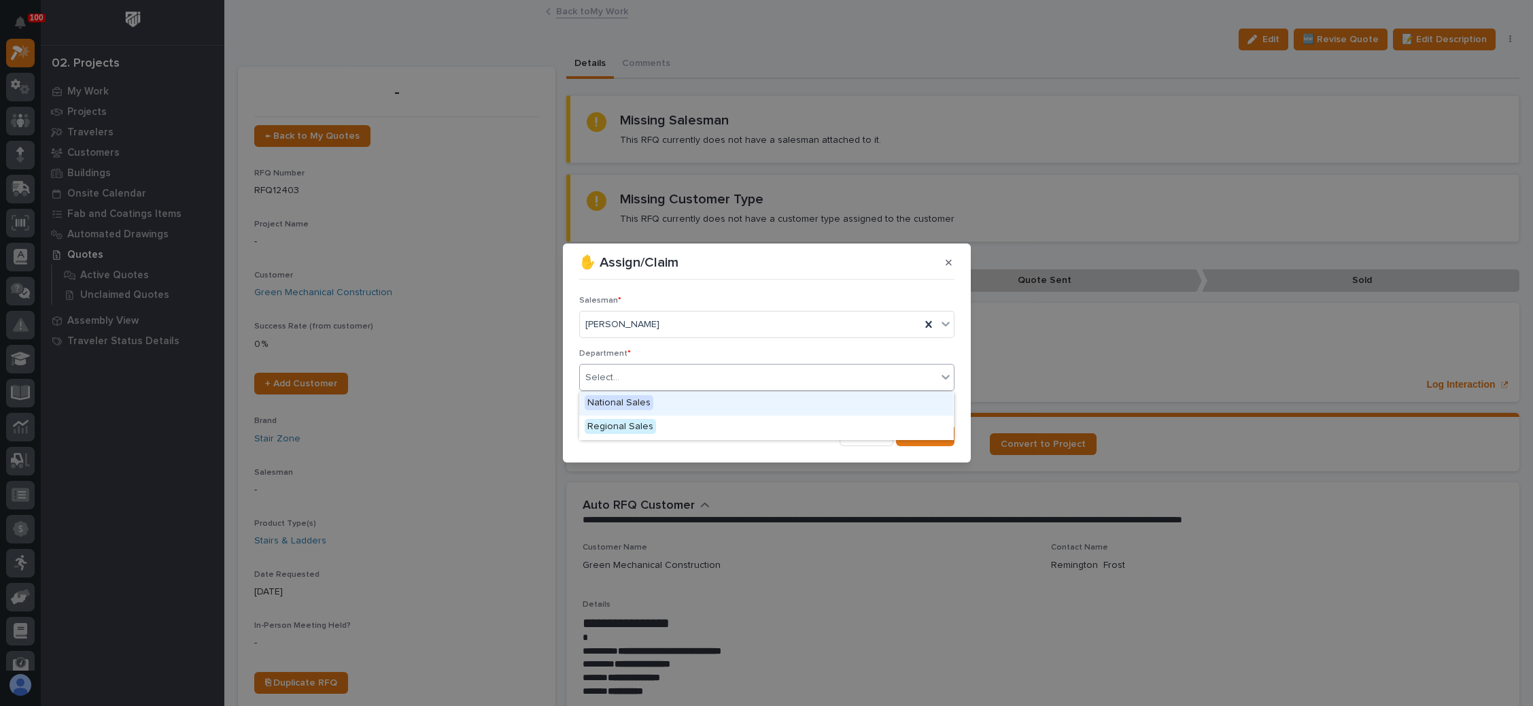
click at [658, 399] on div "National Sales" at bounding box center [766, 404] width 374 height 24
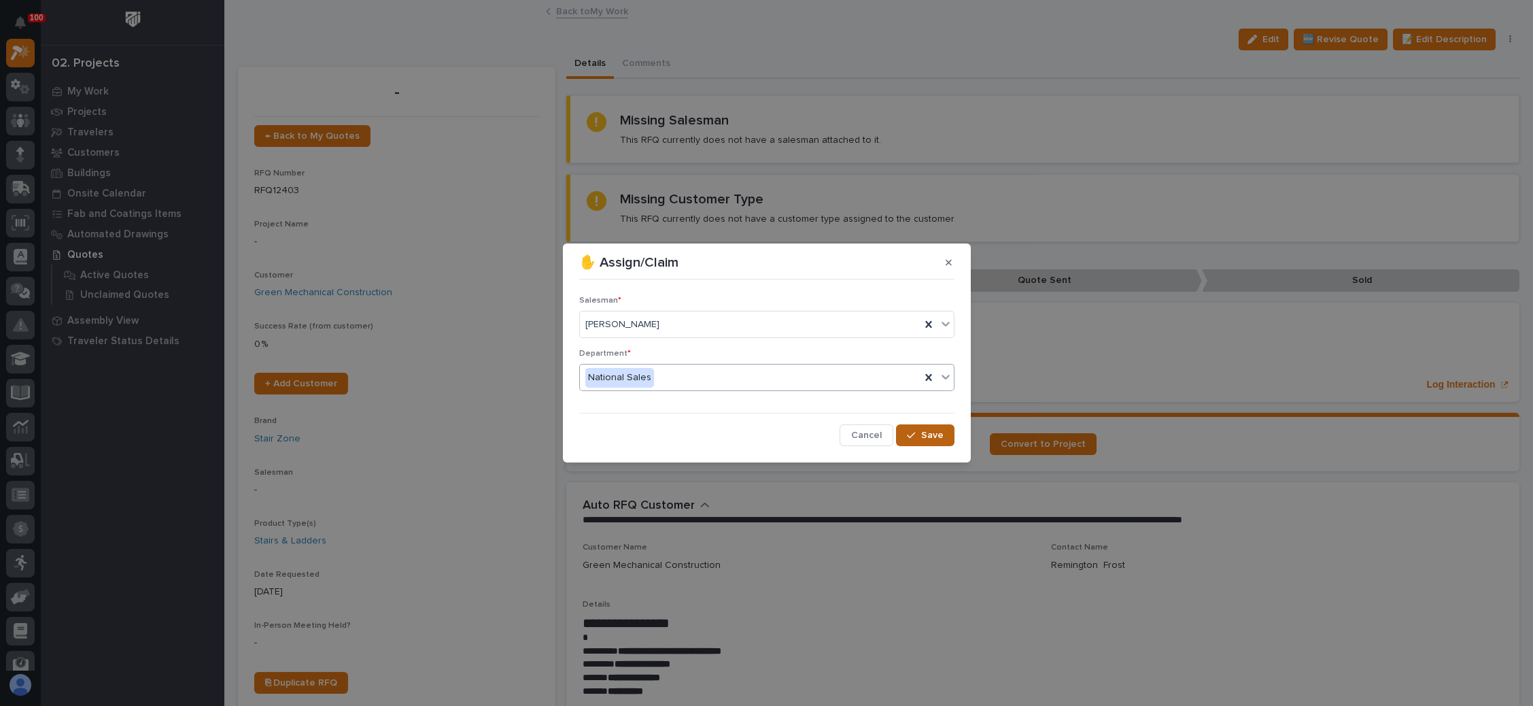
click at [940, 426] on button "Save" at bounding box center [925, 435] width 58 height 22
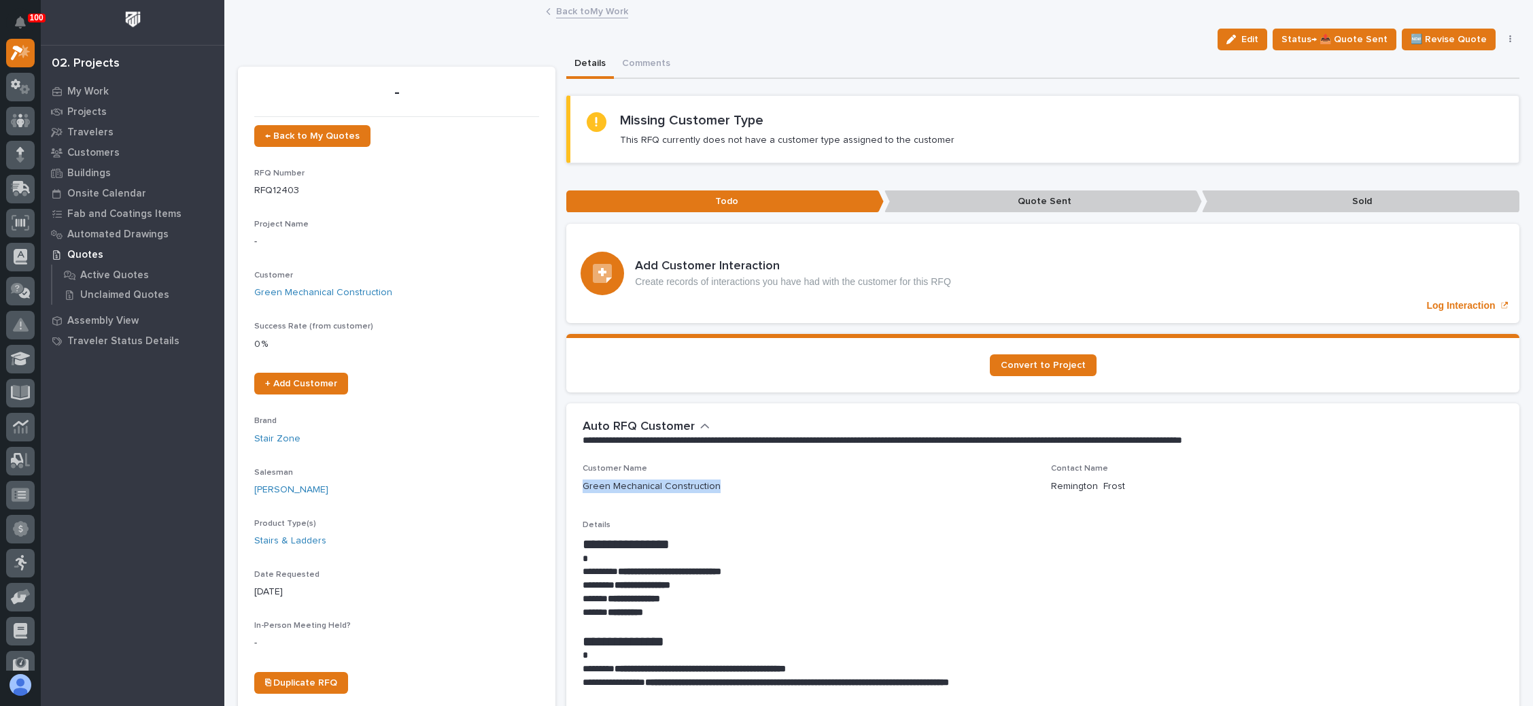
drag, startPoint x: 708, startPoint y: 483, endPoint x: 569, endPoint y: 487, distance: 138.7
copy p "Green Mechanical Construction"
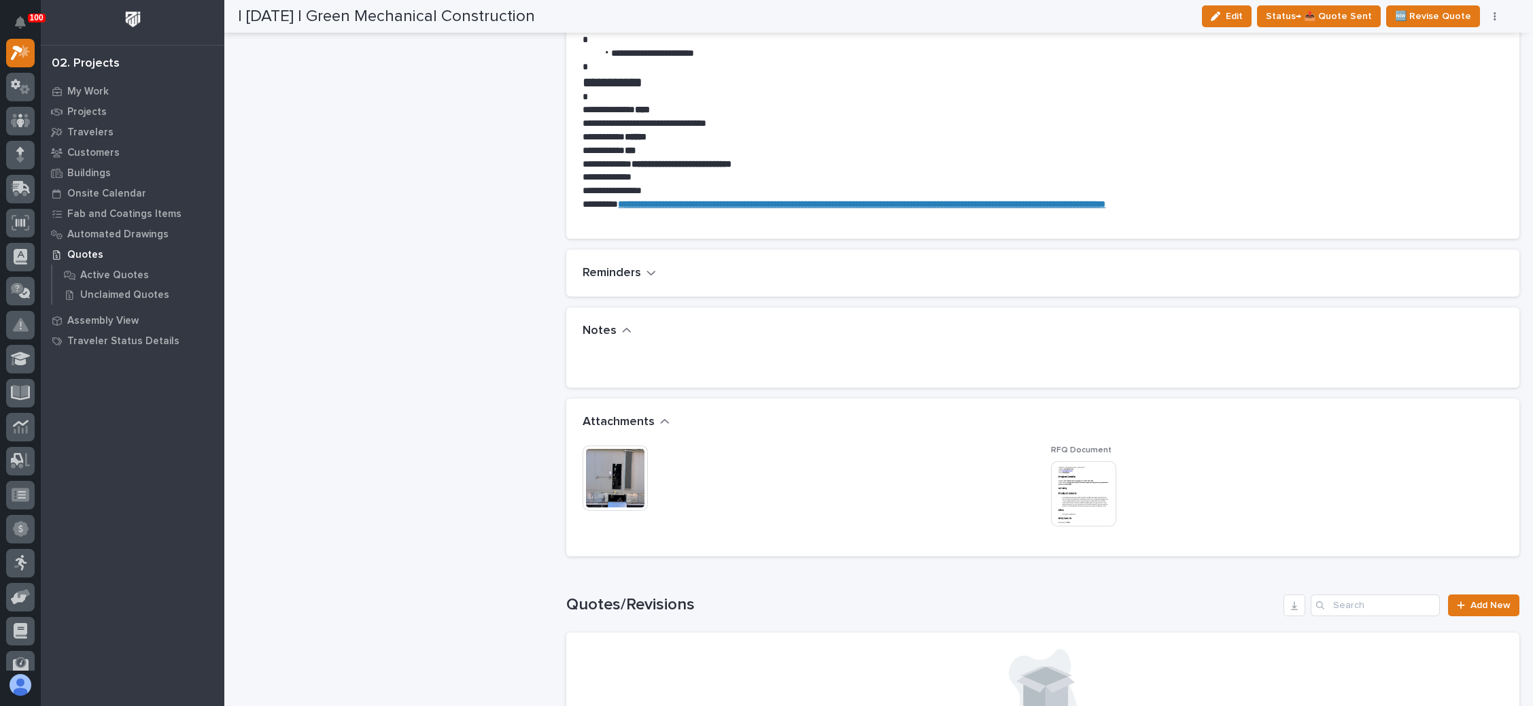
scroll to position [816, 0]
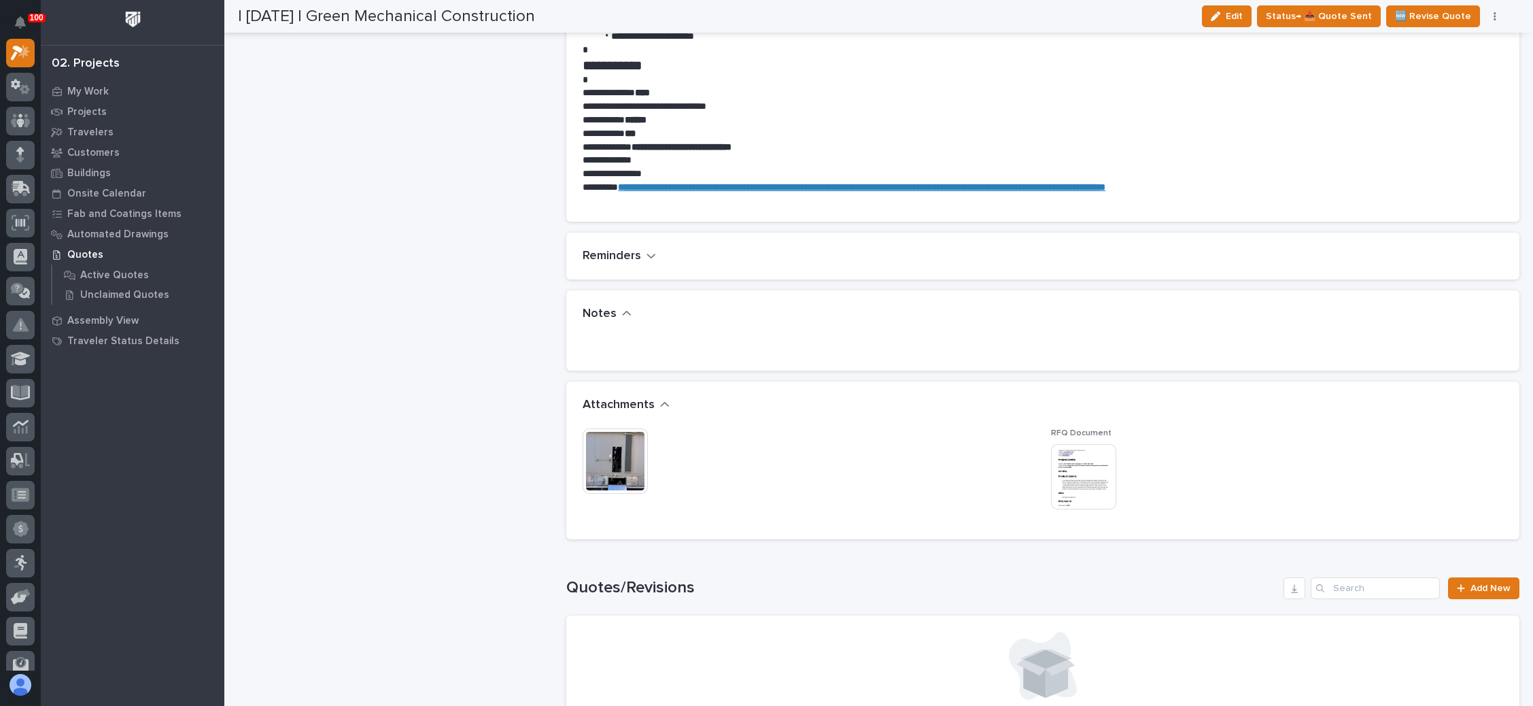
click at [1091, 460] on img at bounding box center [1083, 476] width 65 height 65
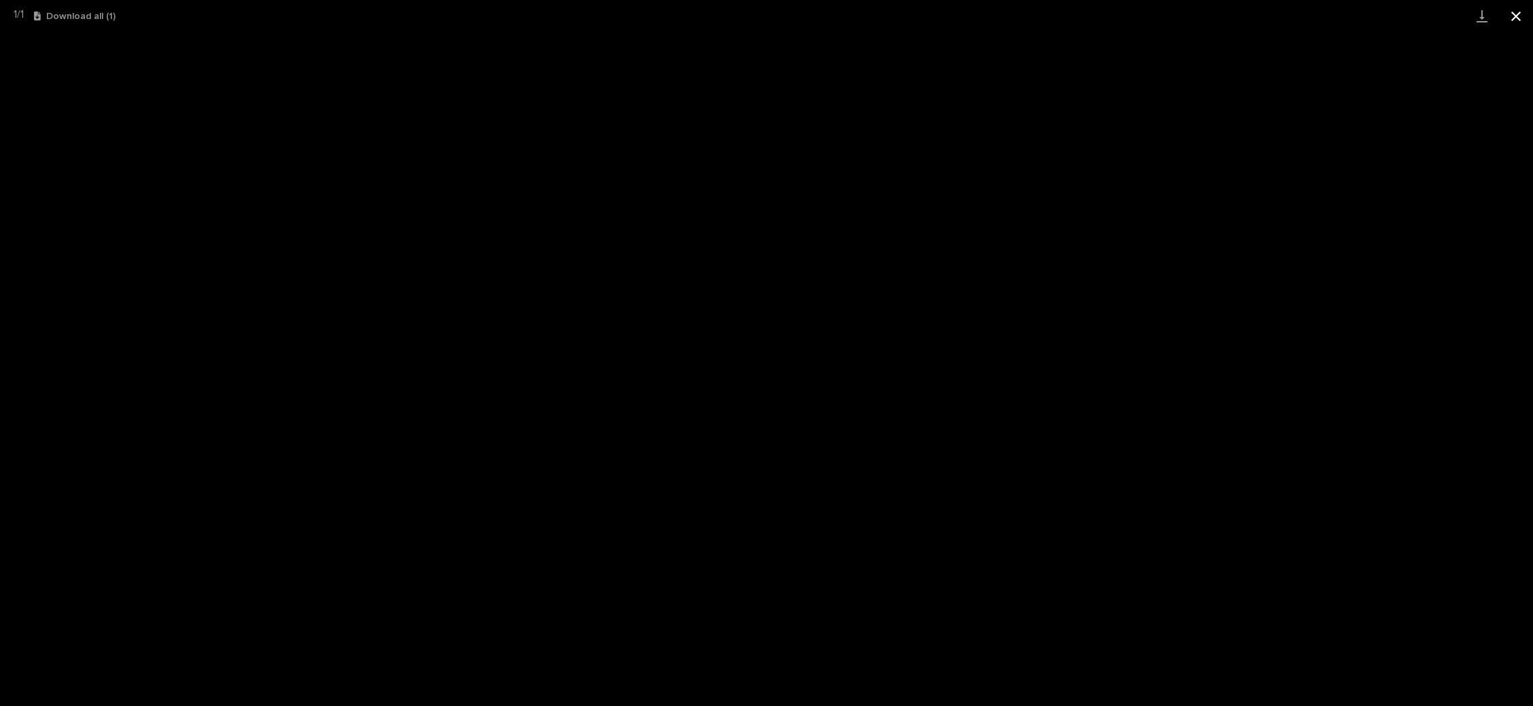
click at [1518, 18] on button "Close gallery" at bounding box center [1516, 16] width 34 height 32
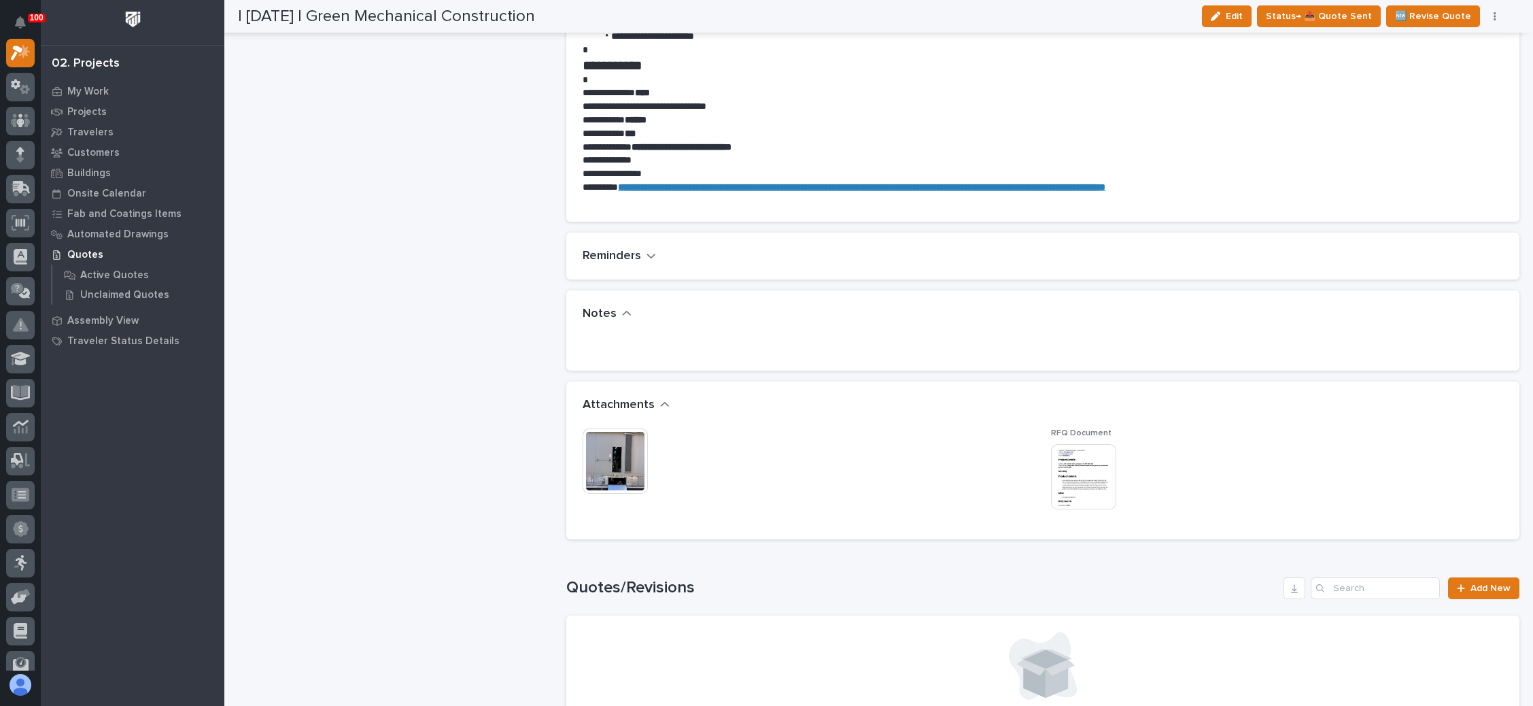
click at [593, 453] on img at bounding box center [615, 460] width 65 height 65
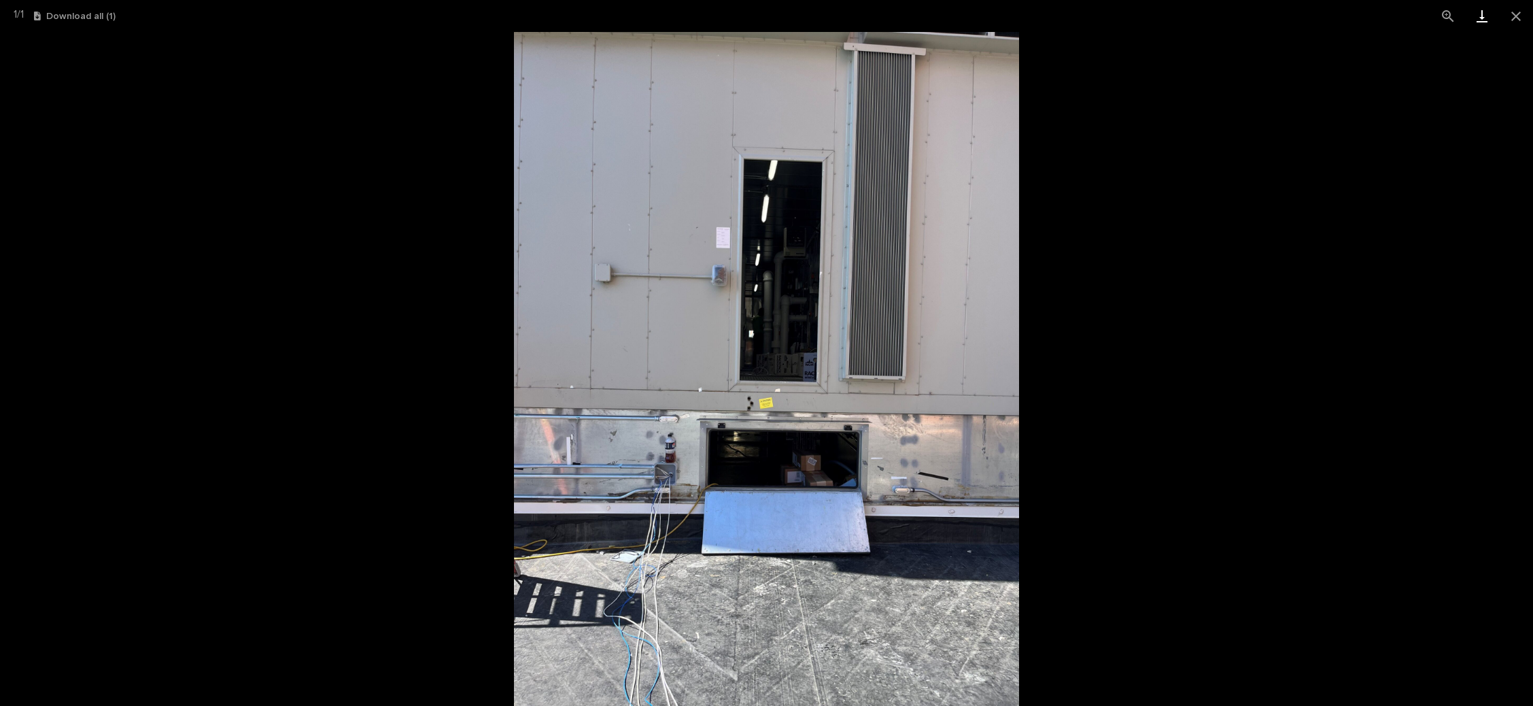
click at [1482, 17] on link "Download" at bounding box center [1482, 16] width 34 height 32
click at [1515, 17] on button "Close gallery" at bounding box center [1516, 16] width 34 height 32
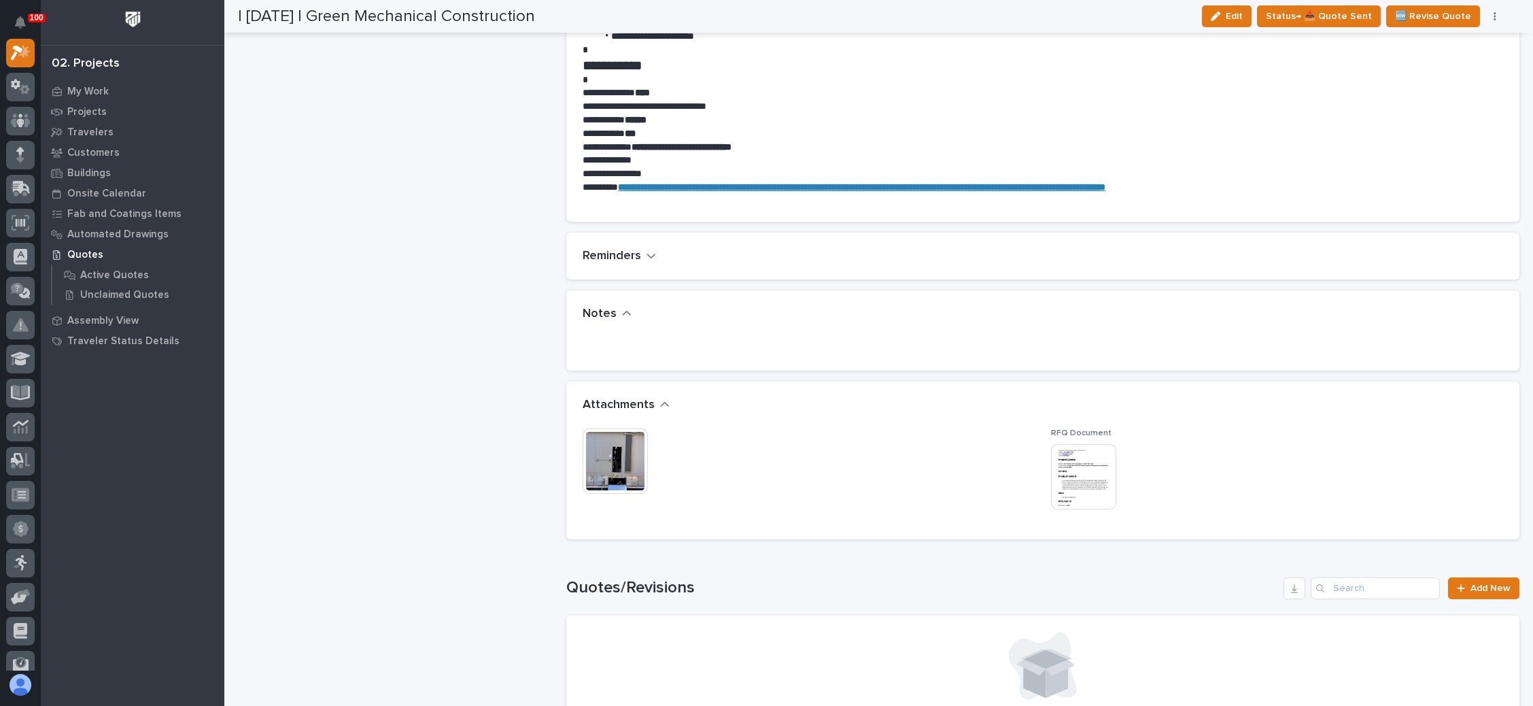
click at [626, 457] on img at bounding box center [615, 460] width 65 height 65
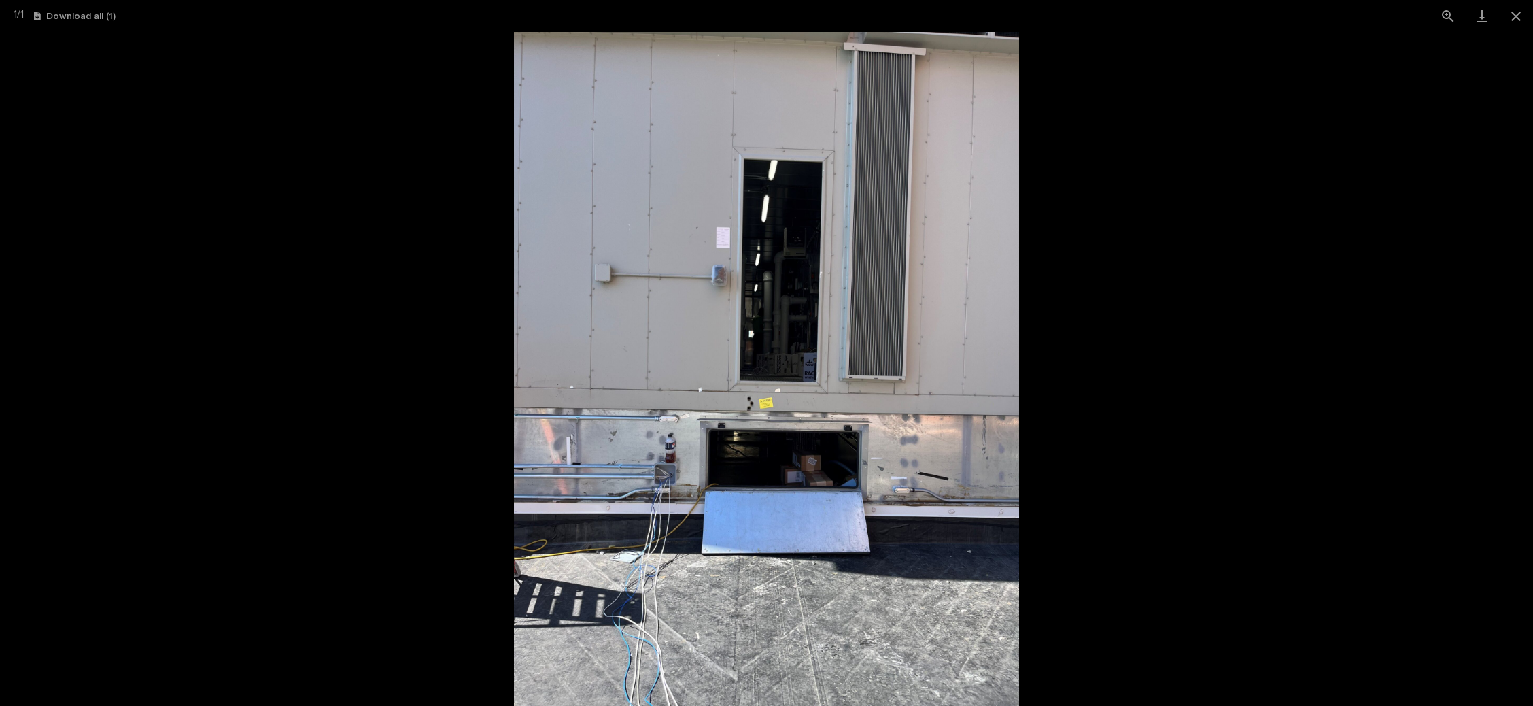
click at [1206, 121] on picture at bounding box center [766, 369] width 1533 height 674
click at [1508, 18] on button "Close gallery" at bounding box center [1516, 16] width 34 height 32
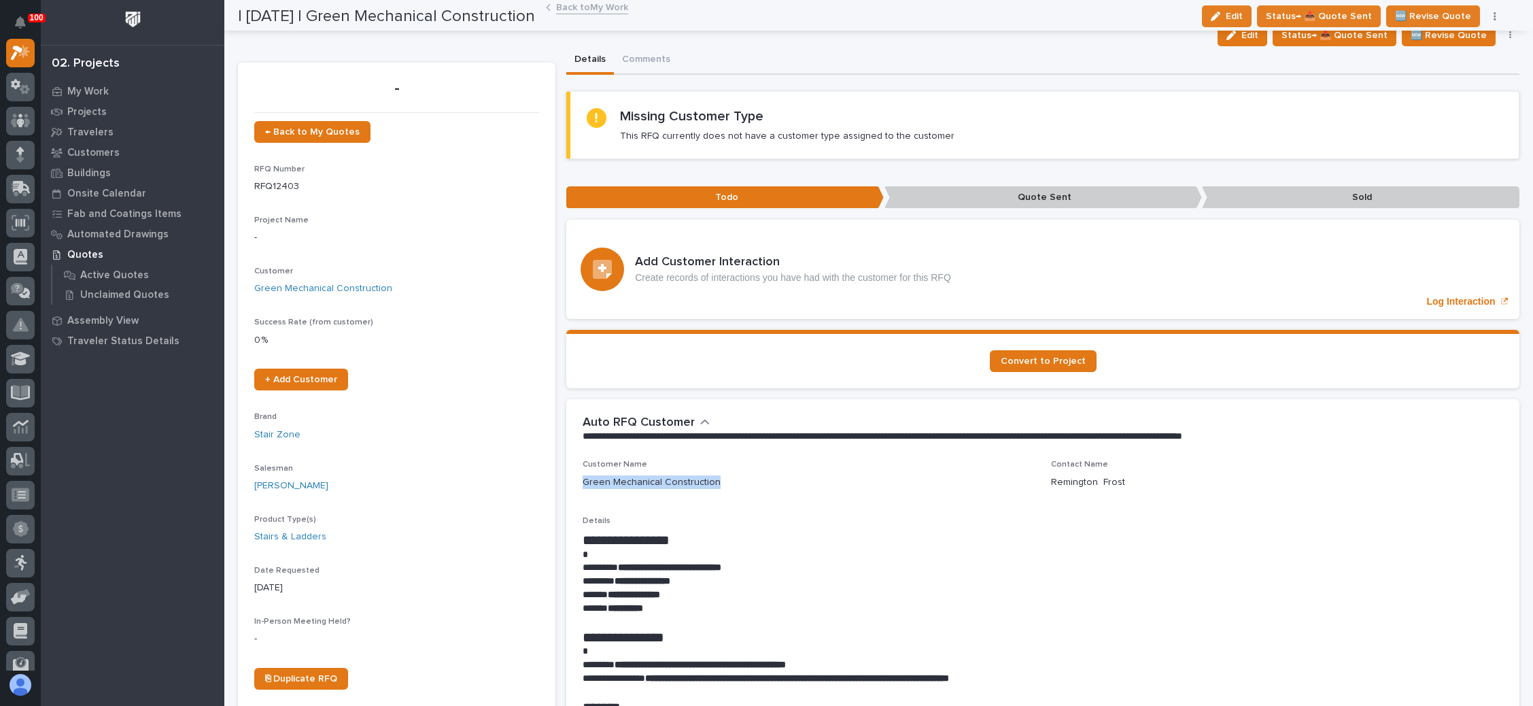
scroll to position [0, 0]
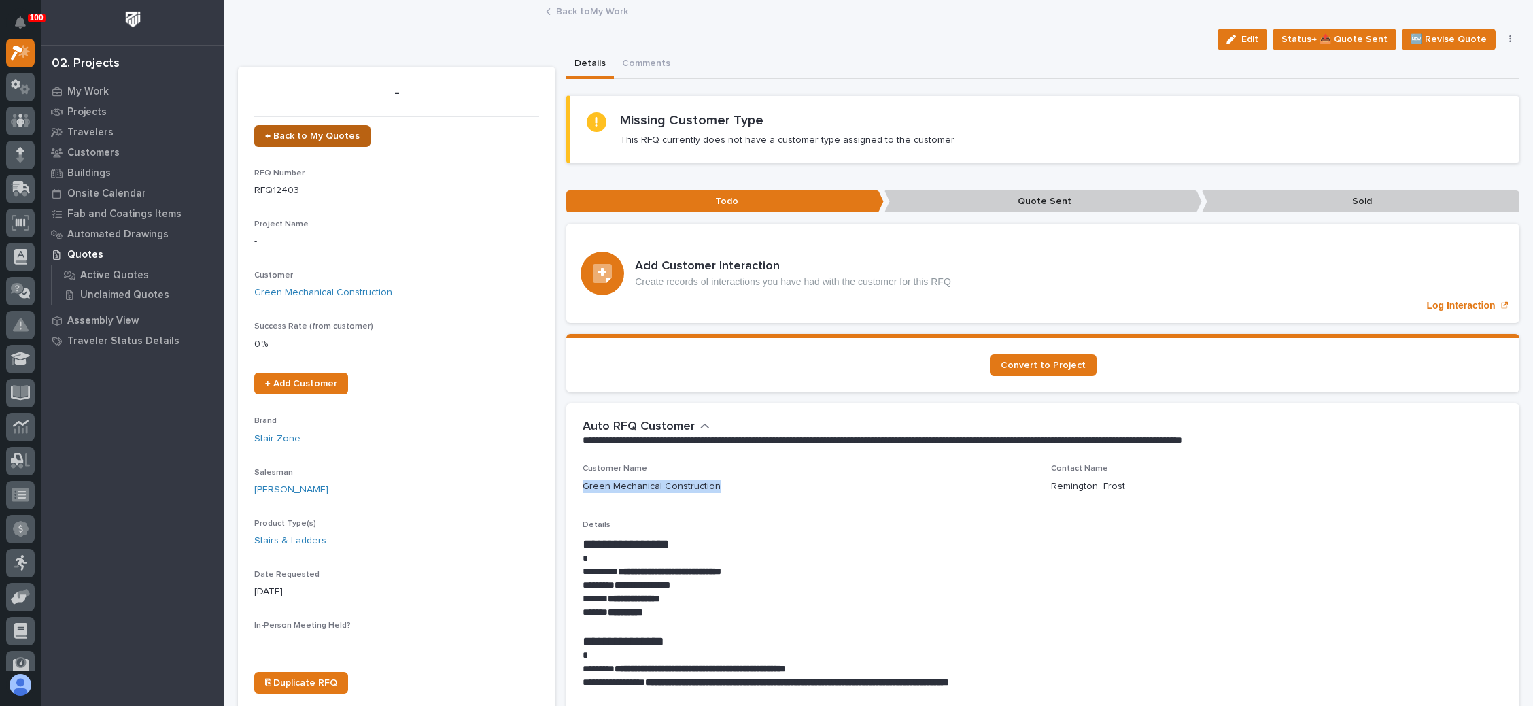
click at [325, 126] on link "← Back to My Quotes" at bounding box center [312, 136] width 116 height 22
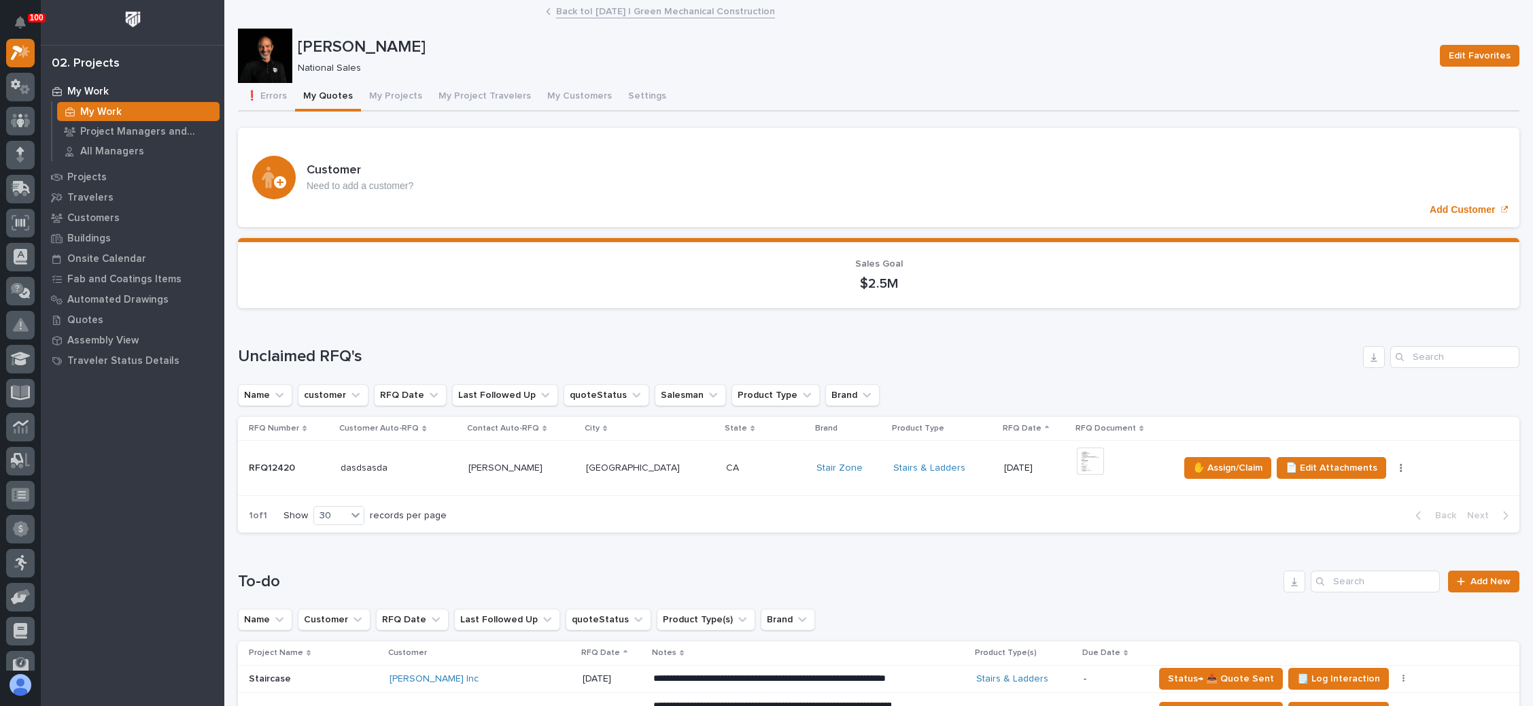
scroll to position [204, 0]
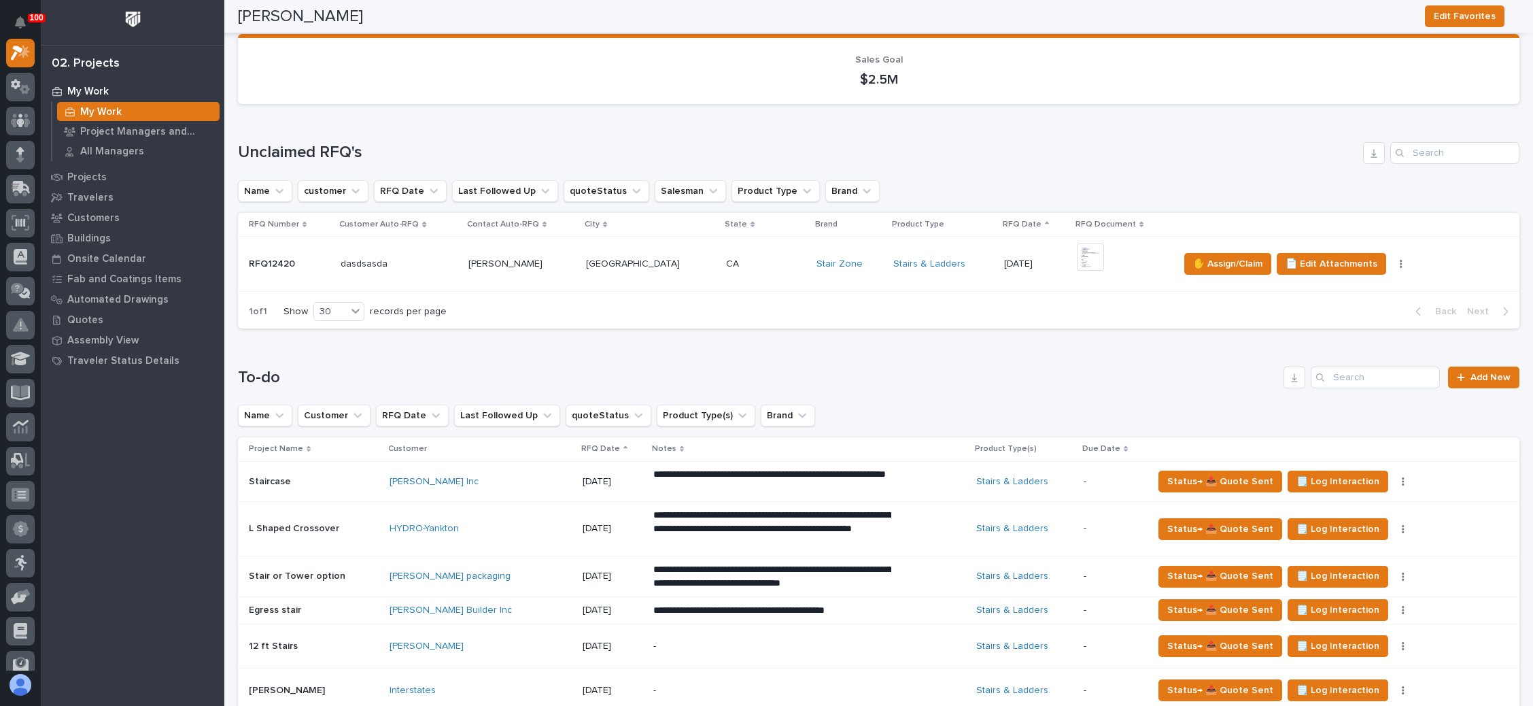
click at [748, 263] on p at bounding box center [766, 264] width 80 height 12
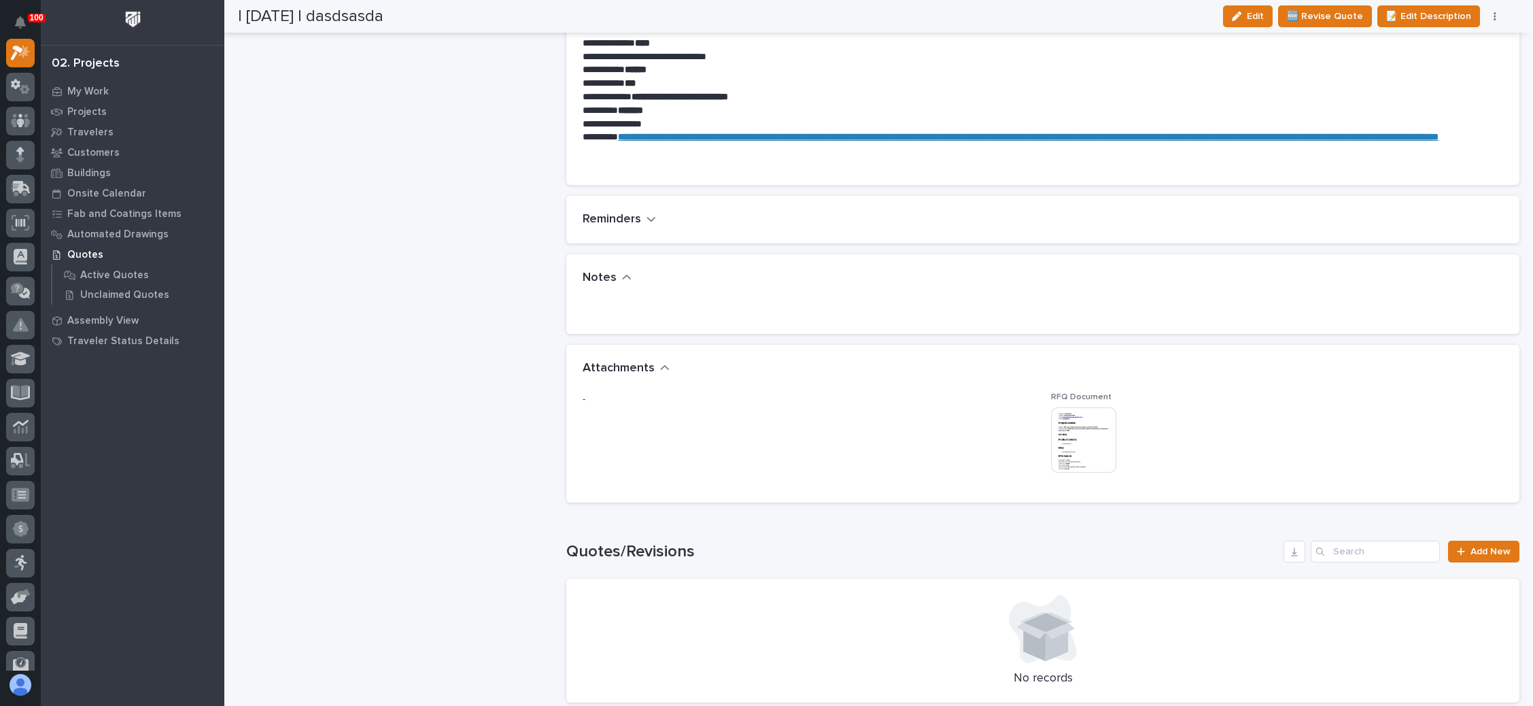
scroll to position [1020, 0]
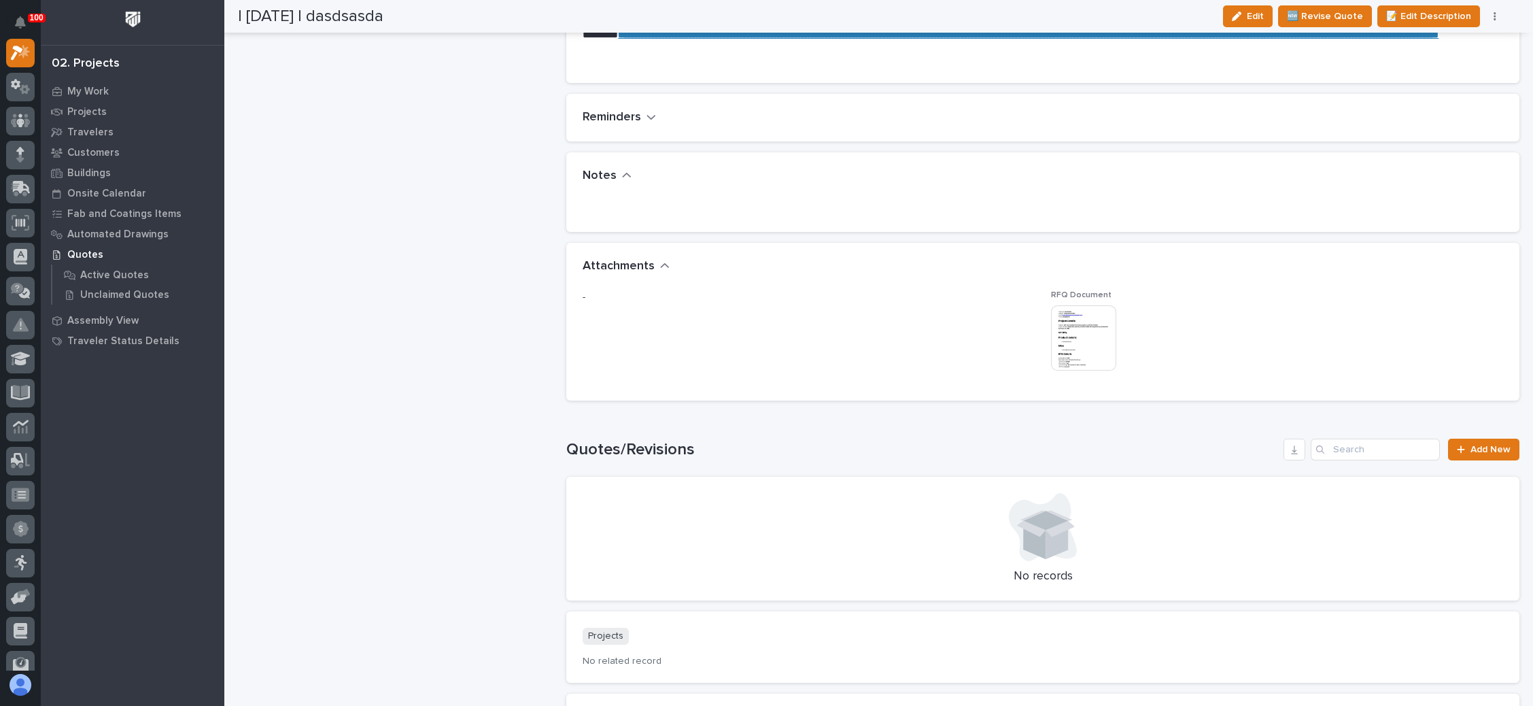
click at [1093, 354] on img at bounding box center [1083, 337] width 65 height 65
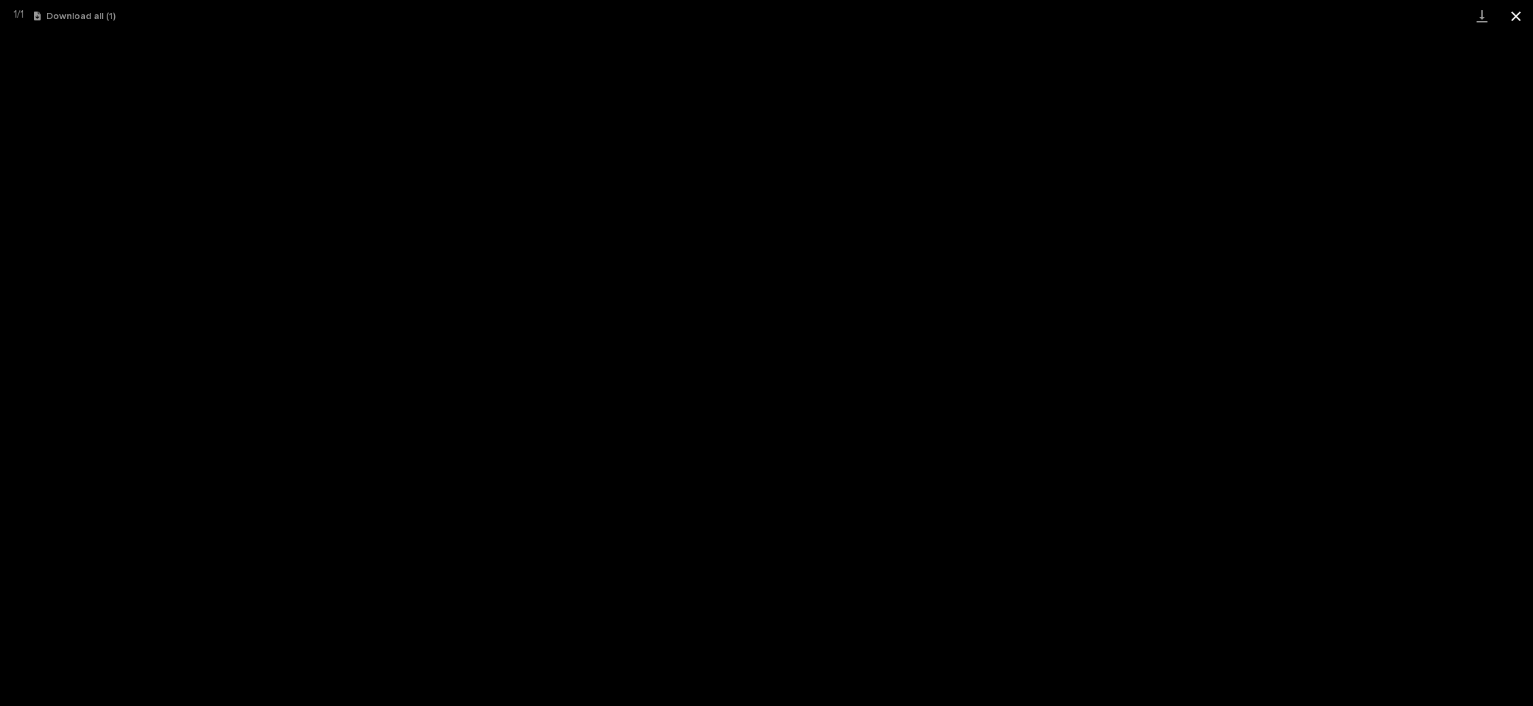
click at [1513, 20] on button "Close gallery" at bounding box center [1516, 16] width 34 height 32
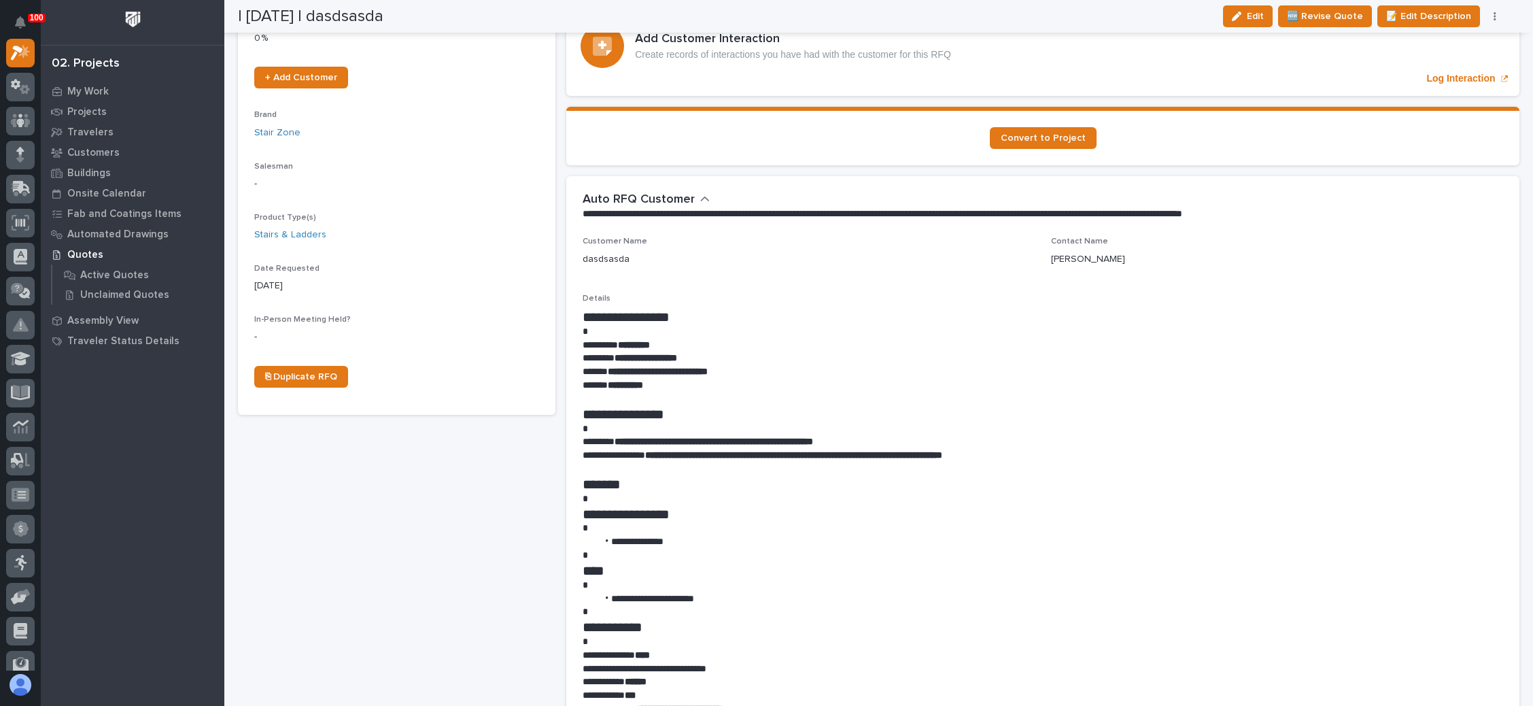
scroll to position [0, 0]
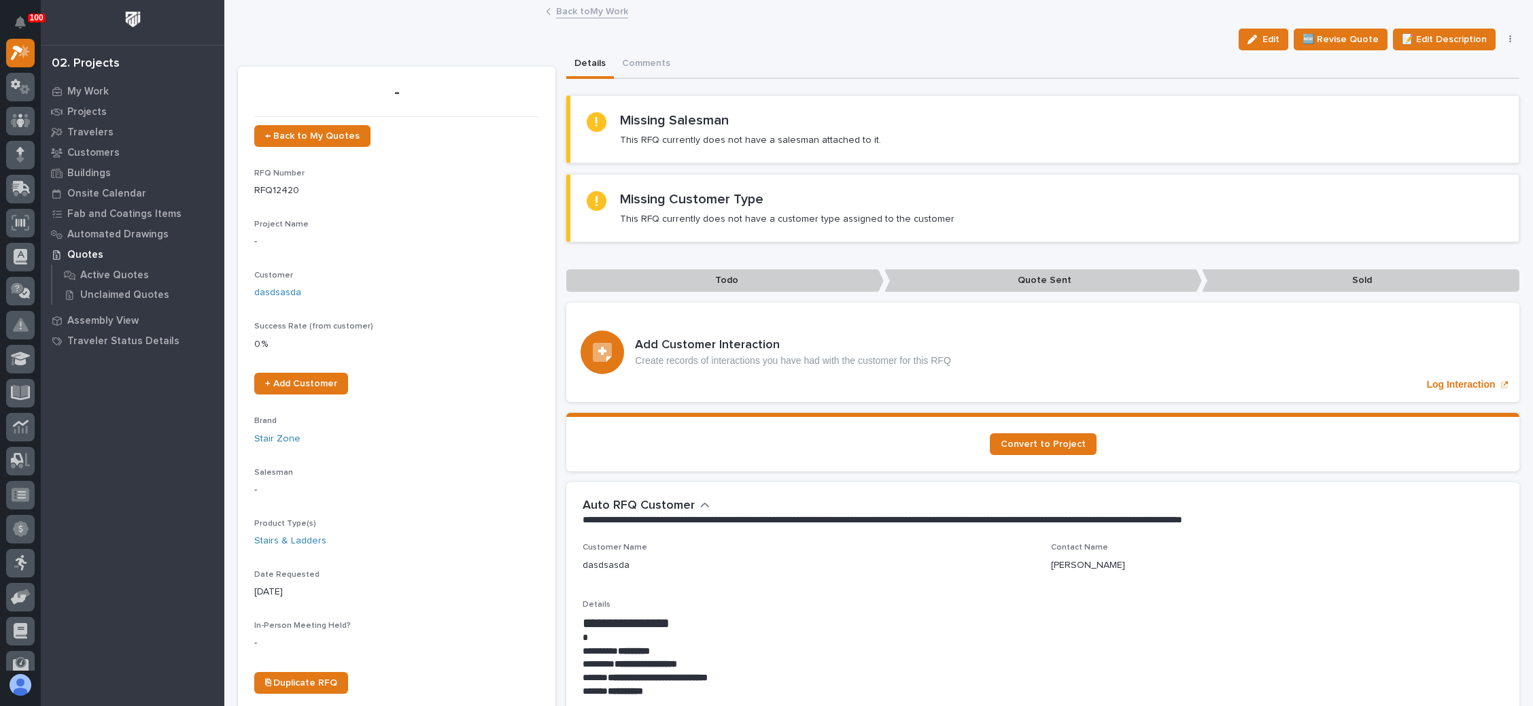
click at [1509, 36] on icon "button" at bounding box center [1510, 40] width 3 height 10
click at [1414, 126] on span "Delete" at bounding box center [1429, 132] width 30 height 12
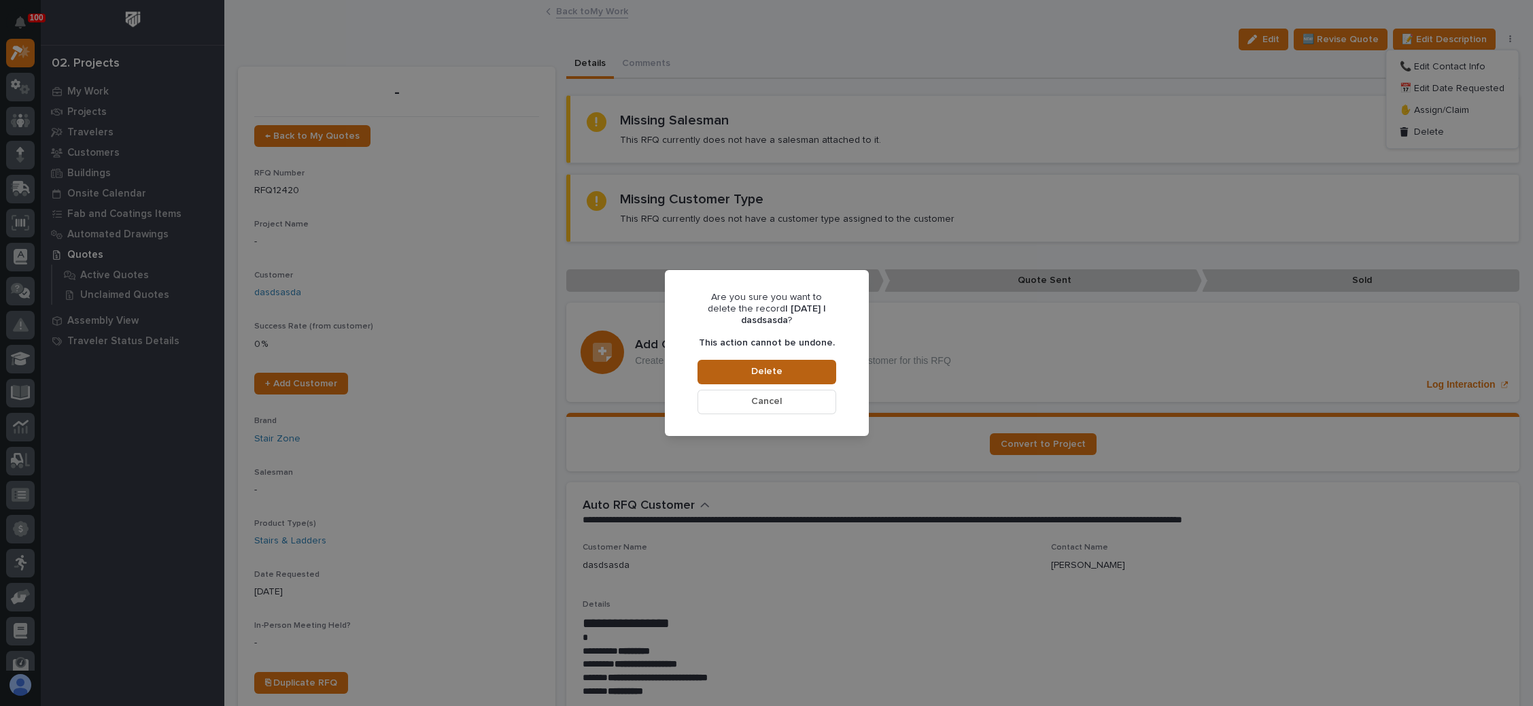
click at [763, 364] on button "Delete" at bounding box center [766, 372] width 139 height 24
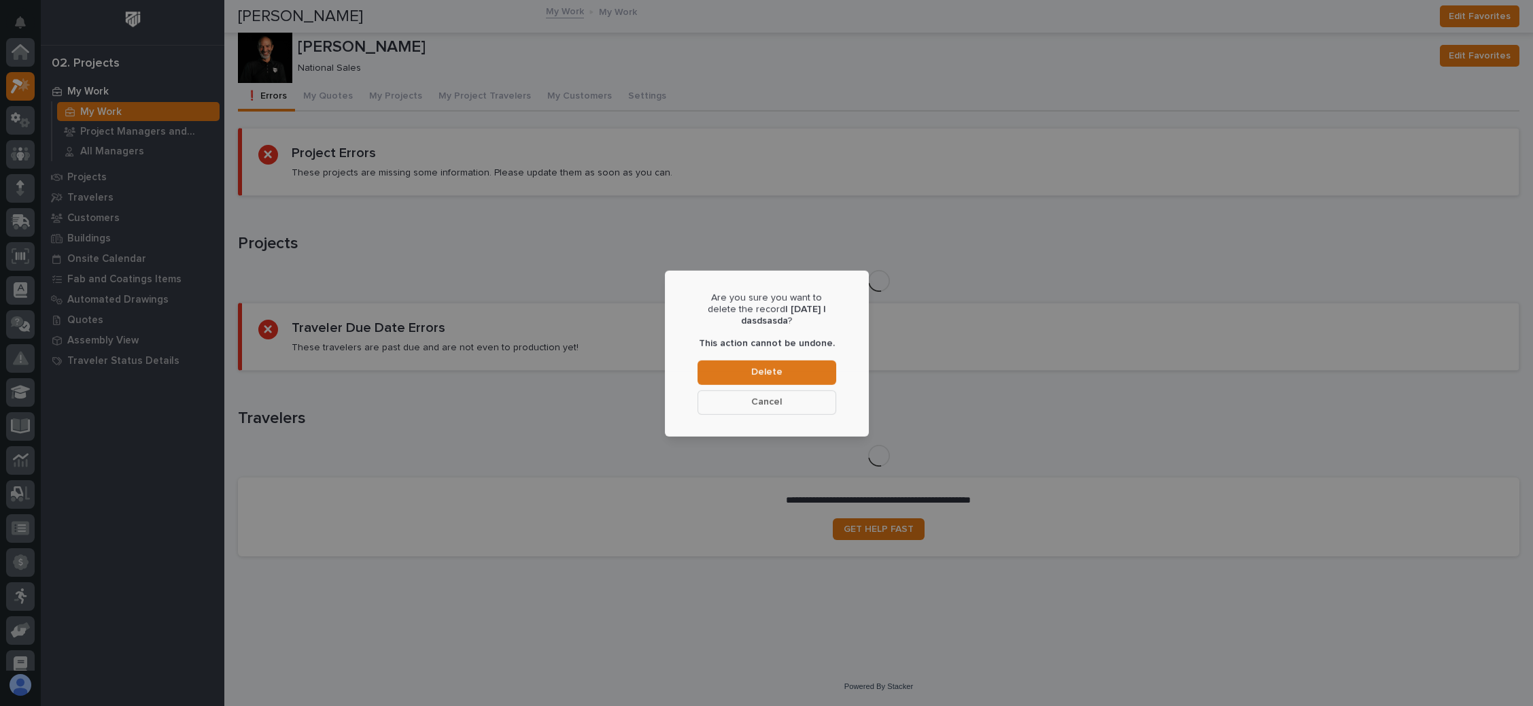
scroll to position [33, 0]
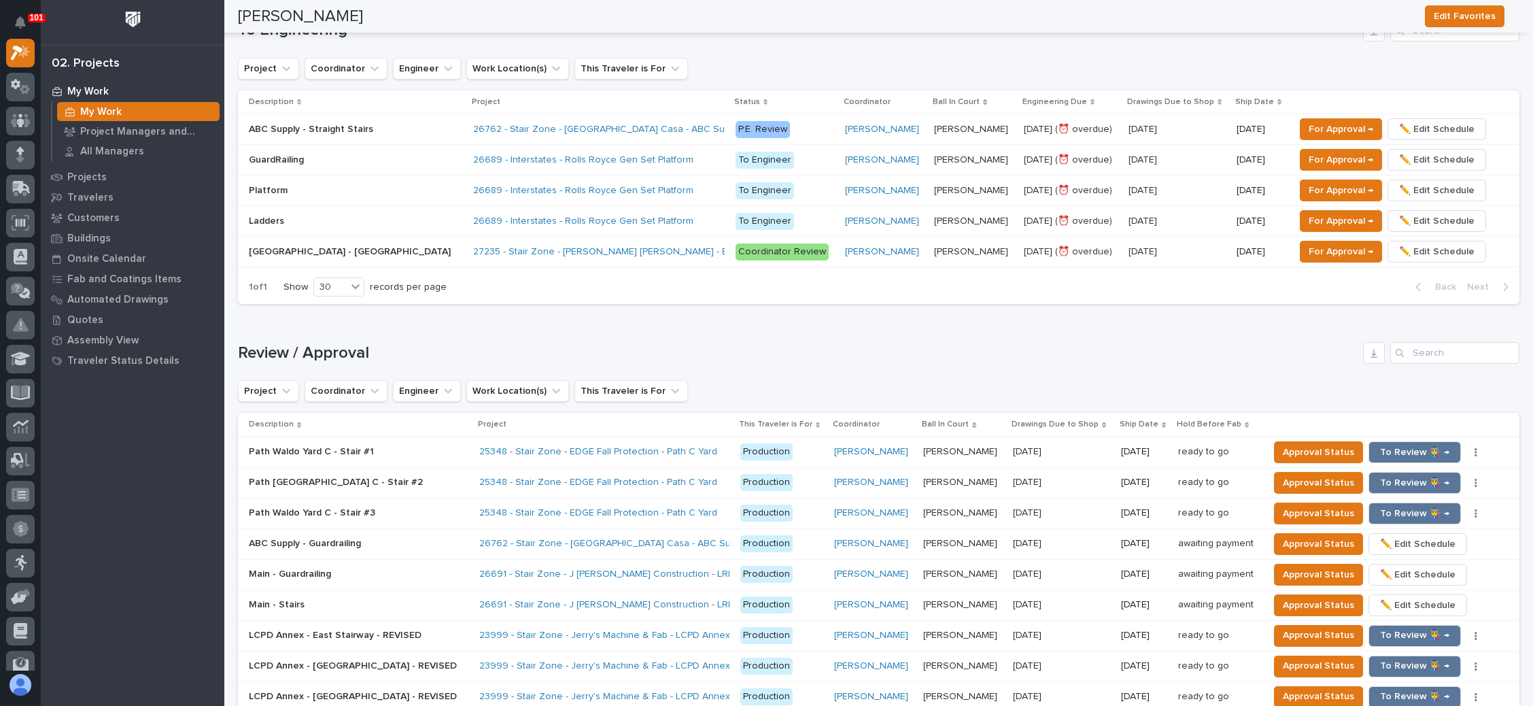
scroll to position [816, 0]
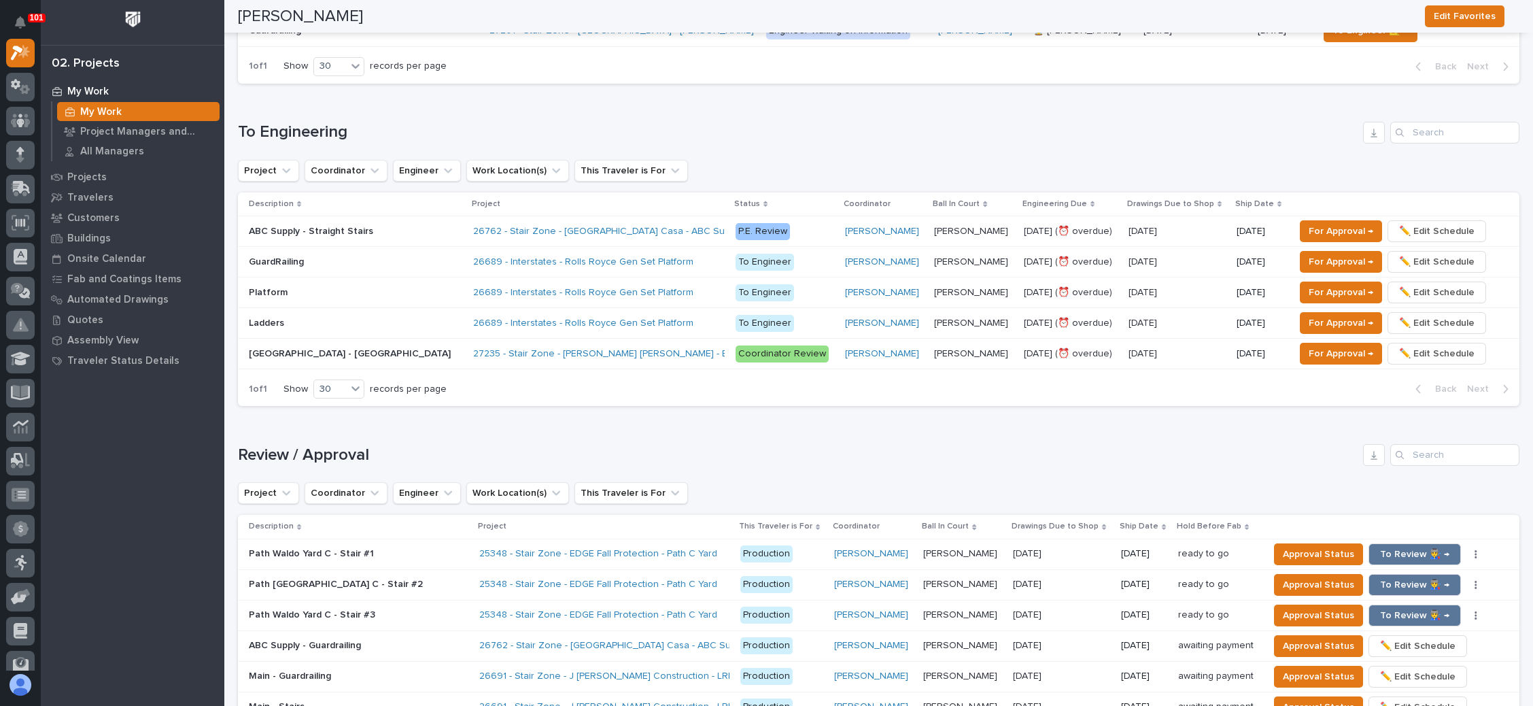
click at [951, 284] on p "[PERSON_NAME]" at bounding box center [972, 291] width 77 height 14
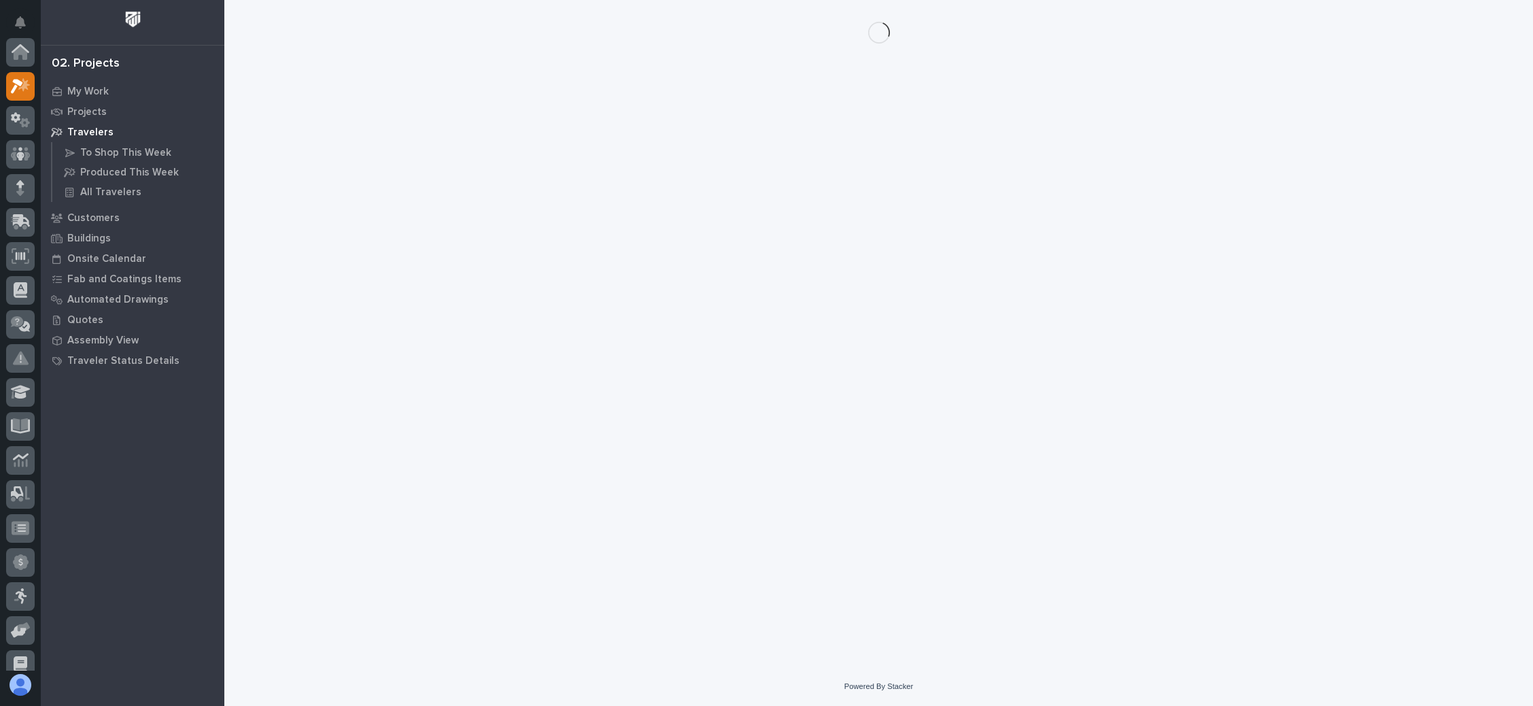
scroll to position [33, 0]
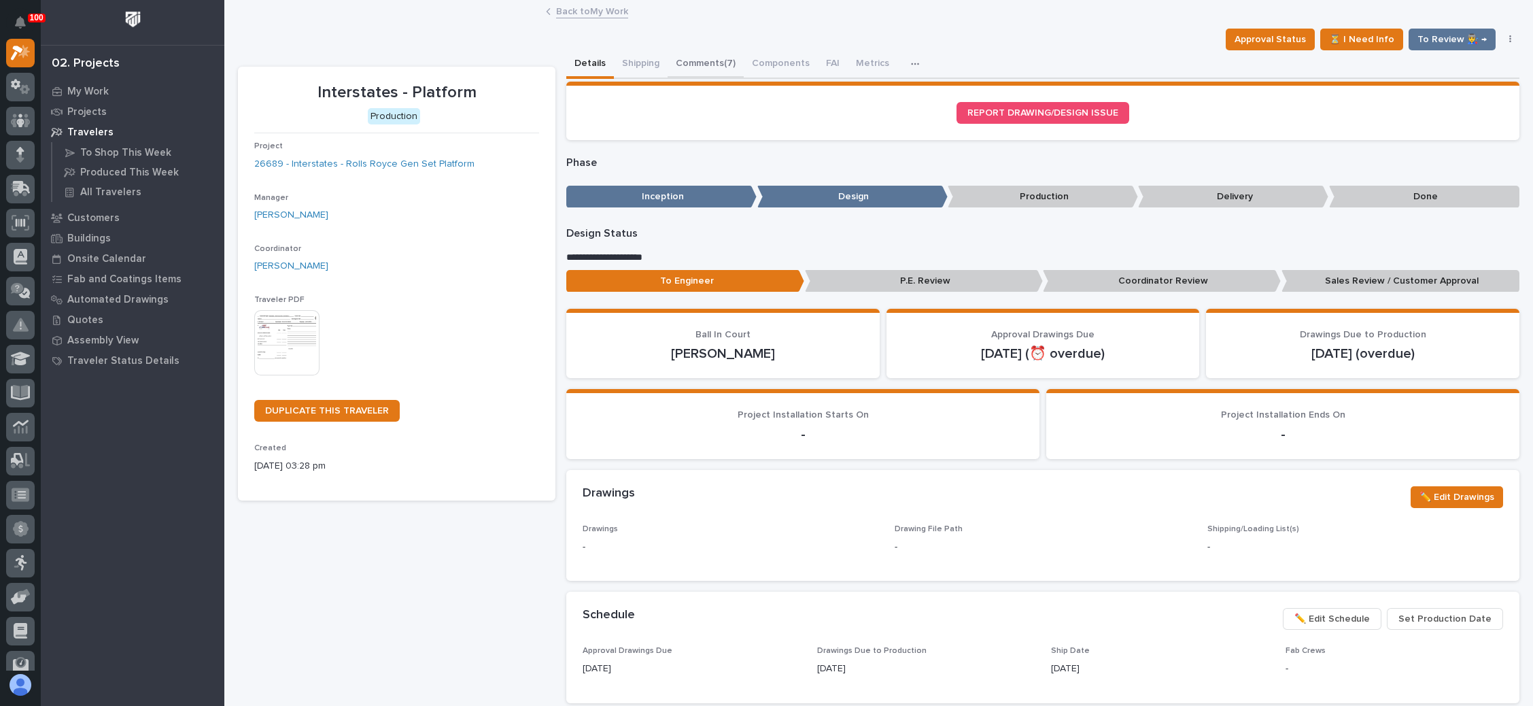
click at [714, 60] on button "Comments (7)" at bounding box center [705, 64] width 76 height 29
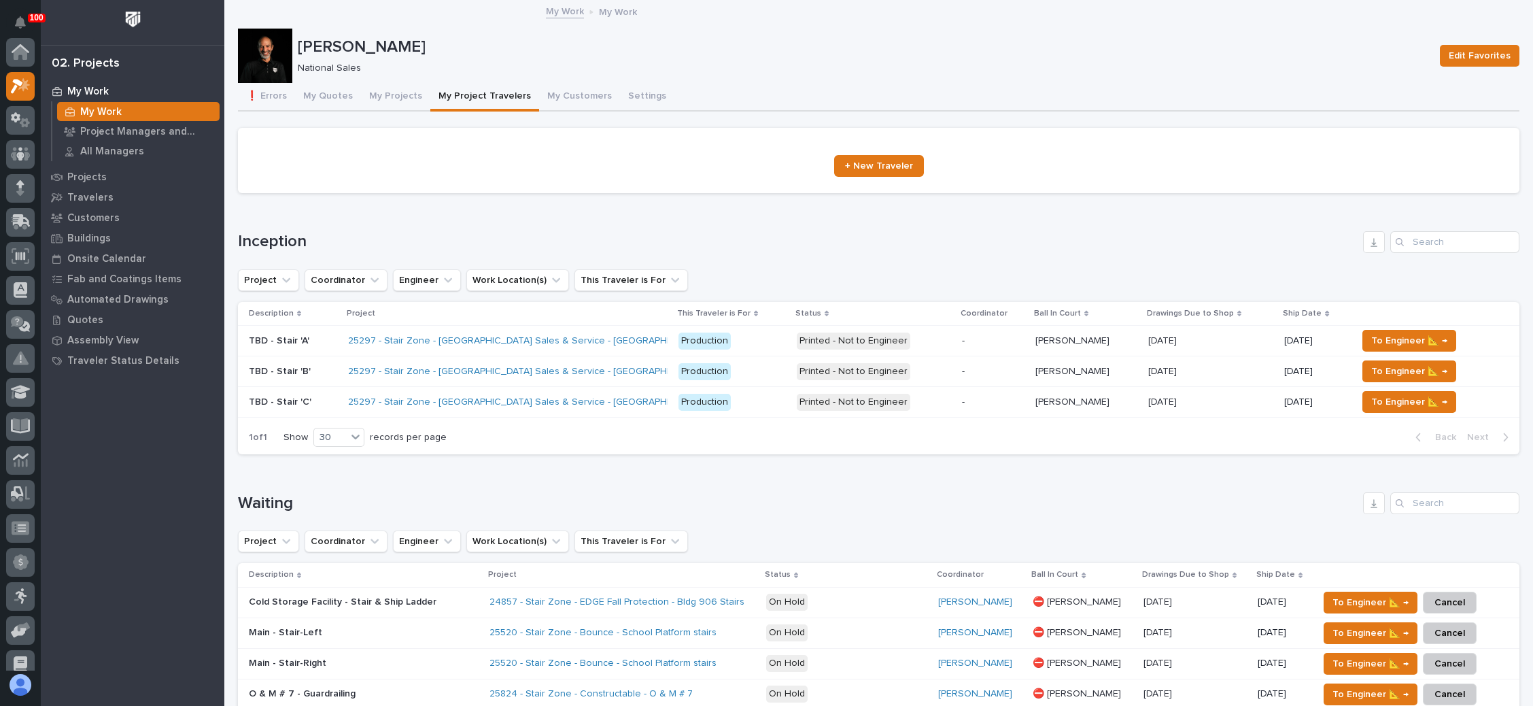
scroll to position [33, 0]
click at [395, 92] on button "My Projects" at bounding box center [395, 97] width 69 height 29
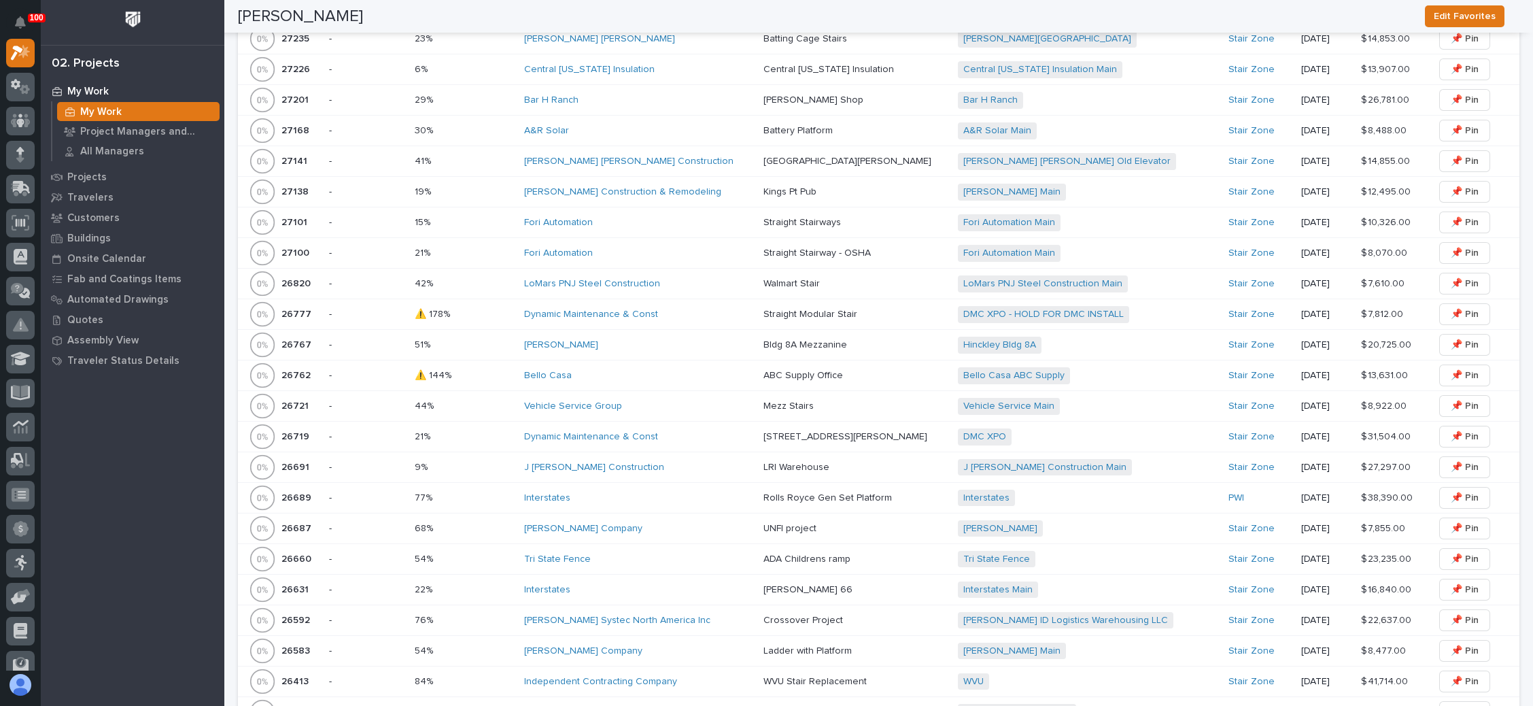
scroll to position [1223, 0]
click at [1100, 489] on div "Interstates + 0" at bounding box center [1077, 497] width 238 height 17
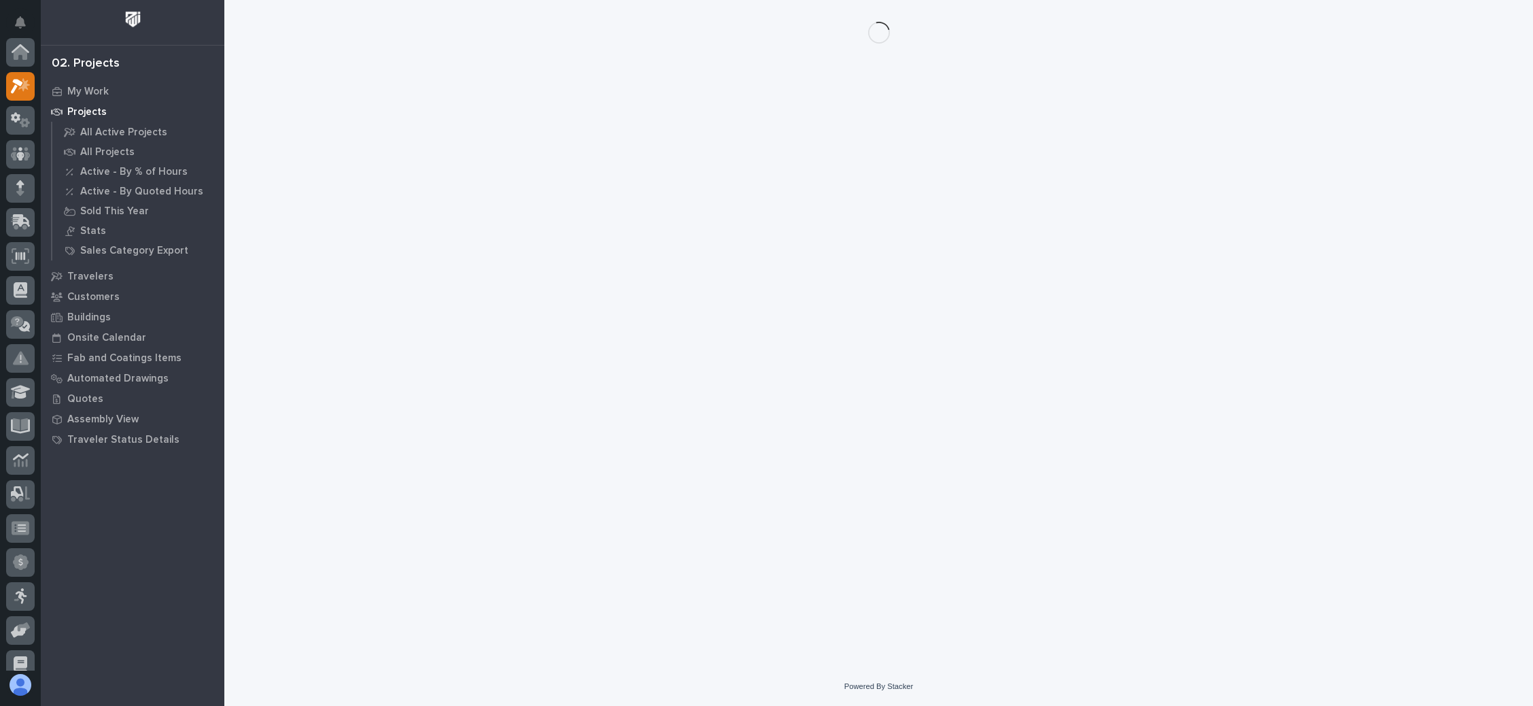
scroll to position [33, 0]
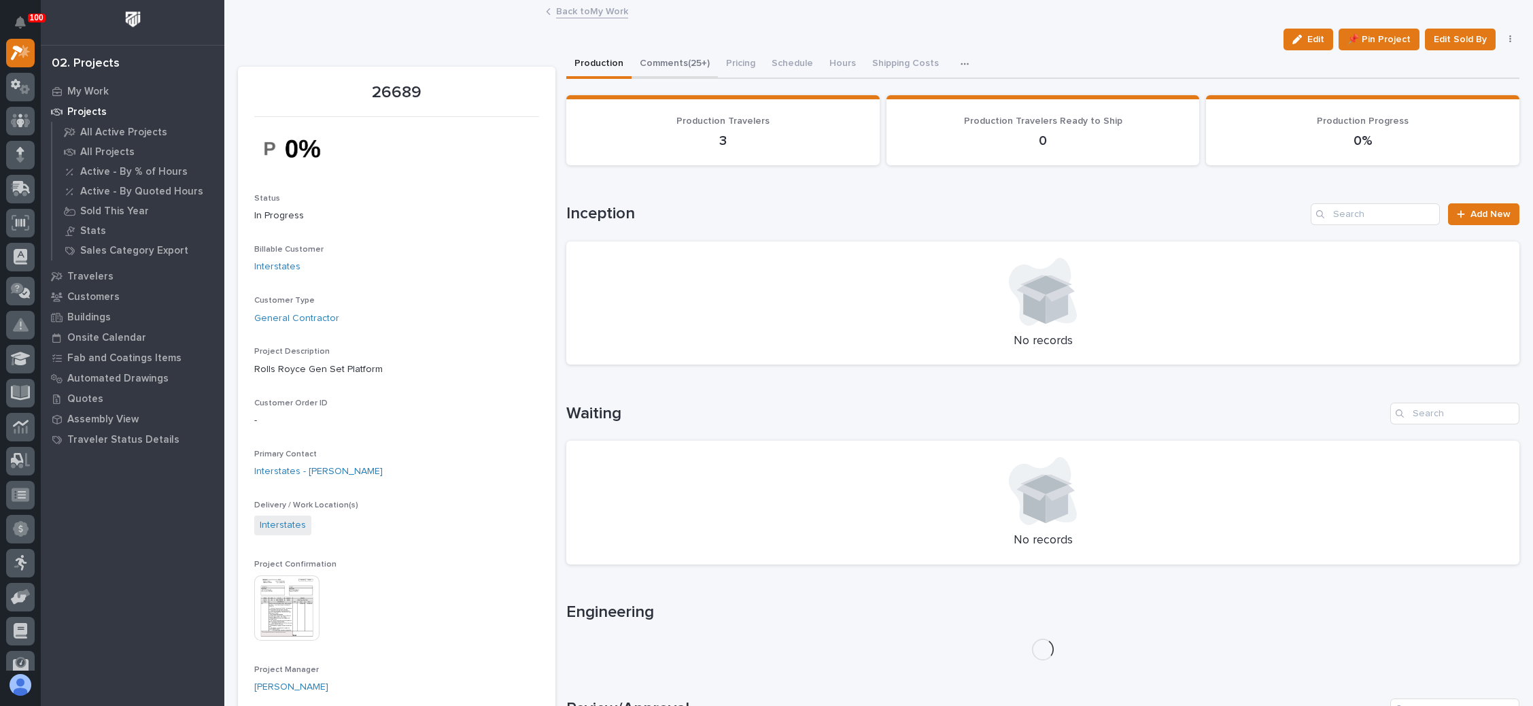
click at [676, 58] on button "Comments (25+)" at bounding box center [674, 64] width 86 height 29
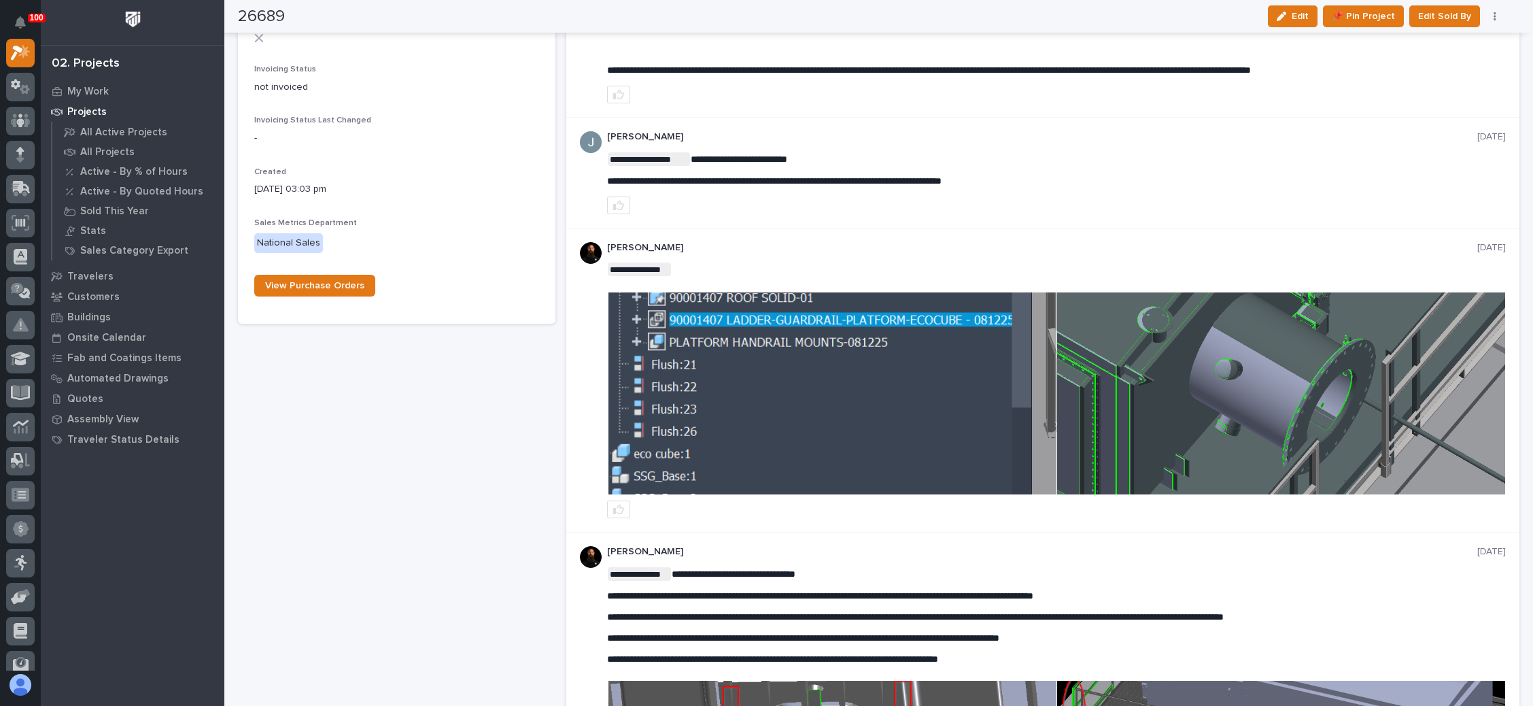
scroll to position [1004, 0]
